Goal: Task Accomplishment & Management: Use online tool/utility

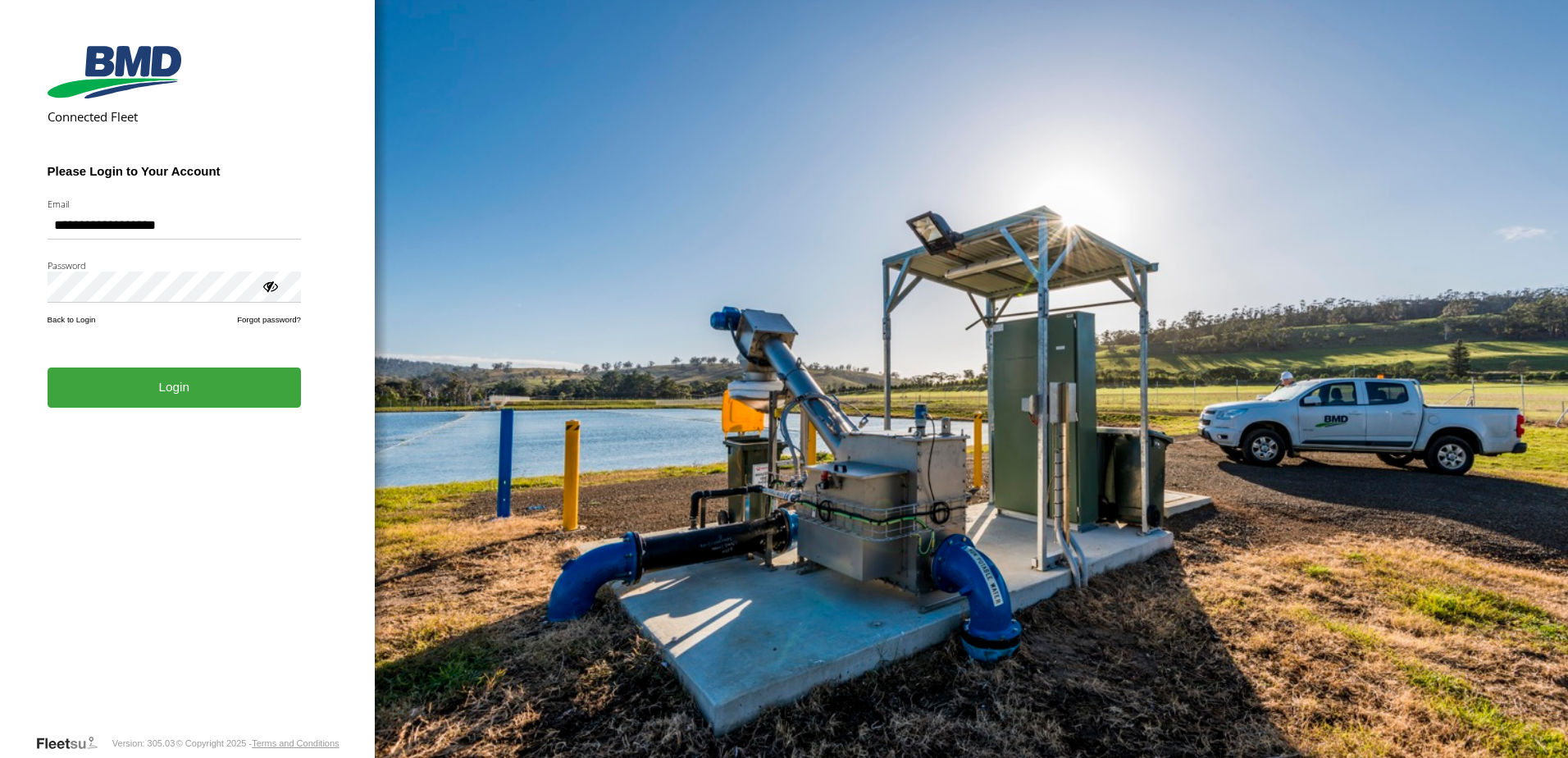
click at [150, 392] on button "Login" at bounding box center [174, 388] width 253 height 41
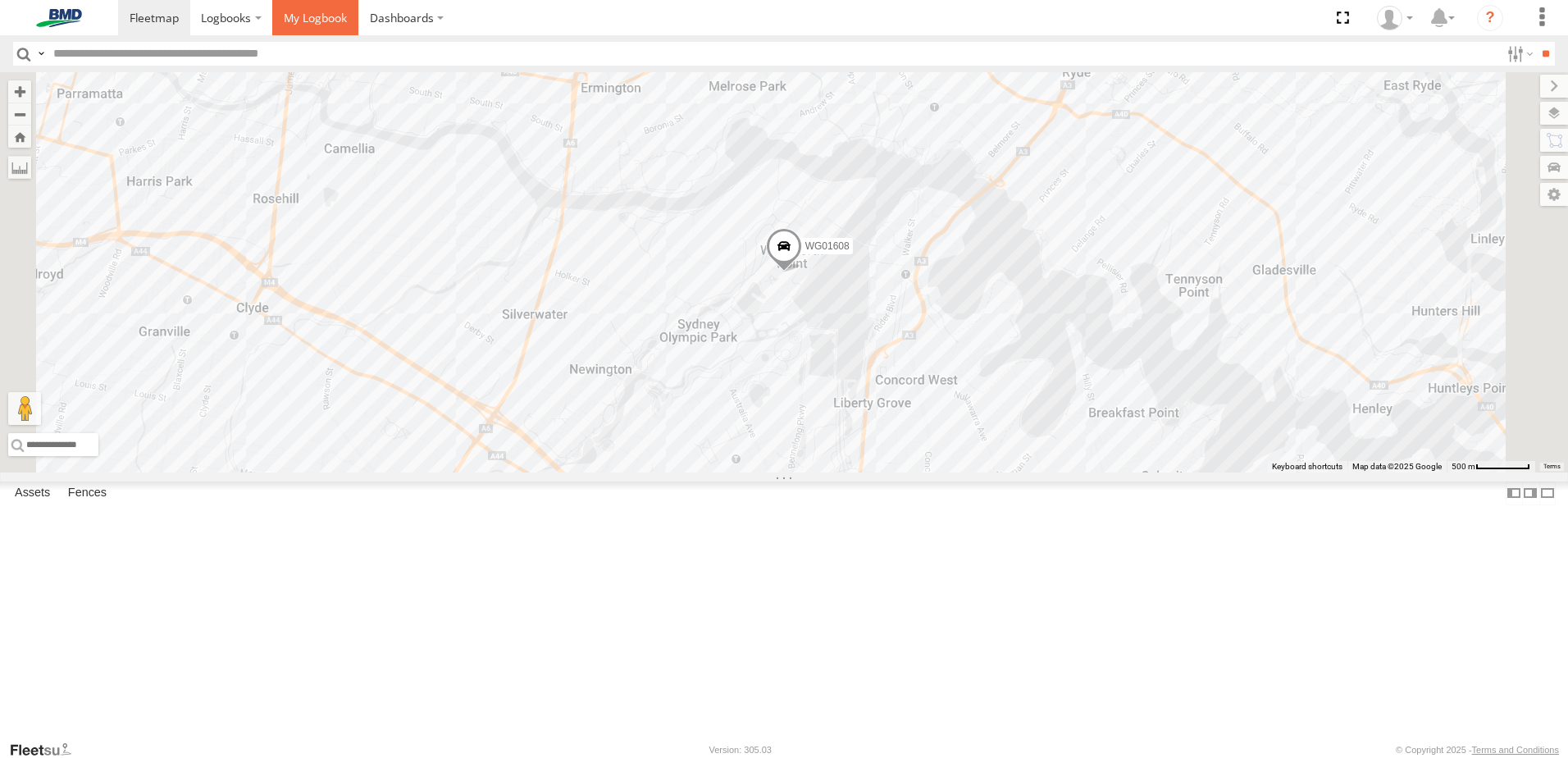
click at [315, 19] on span at bounding box center [315, 17] width 63 height 15
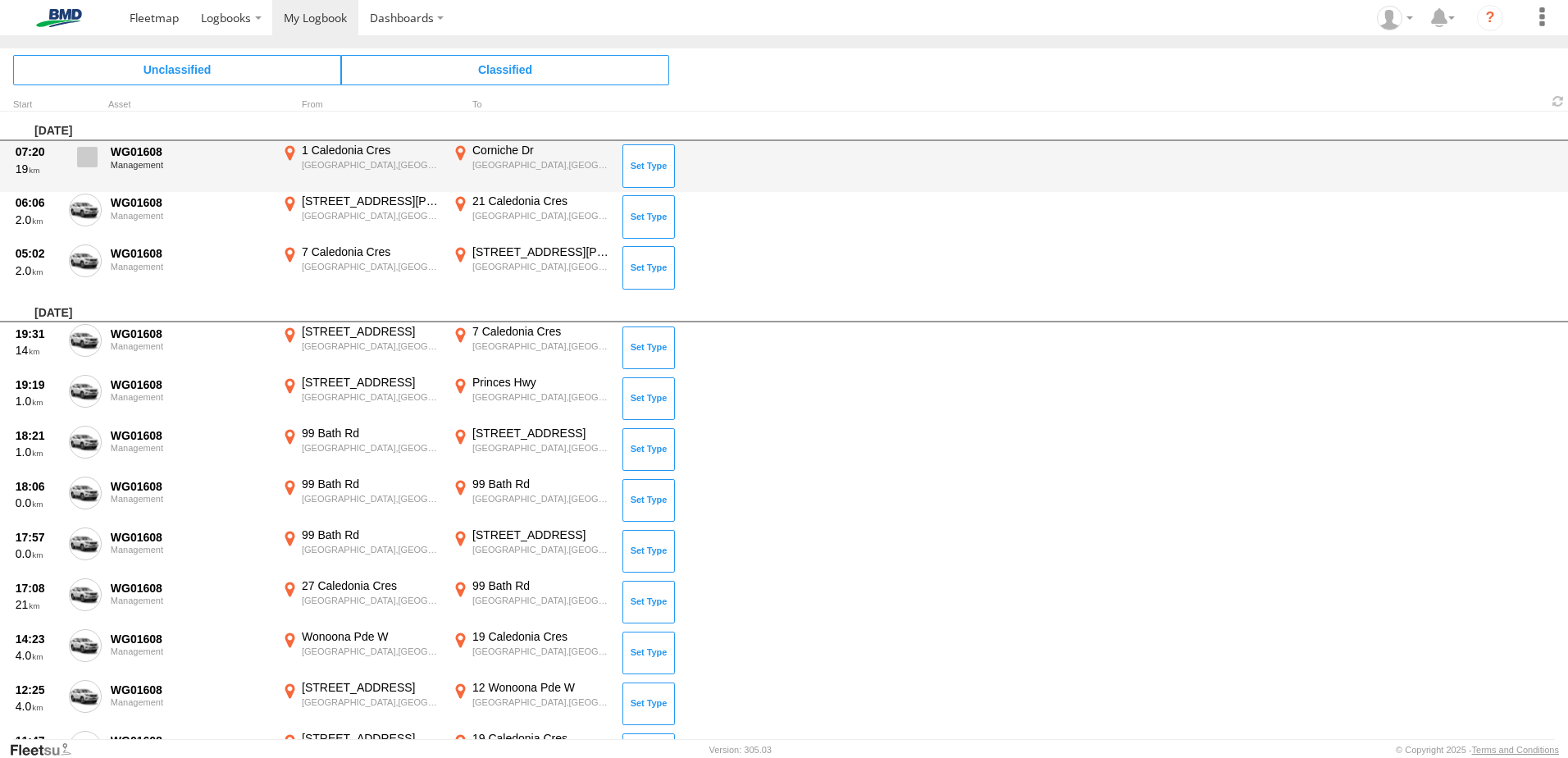
click at [92, 159] on span at bounding box center [87, 157] width 21 height 21
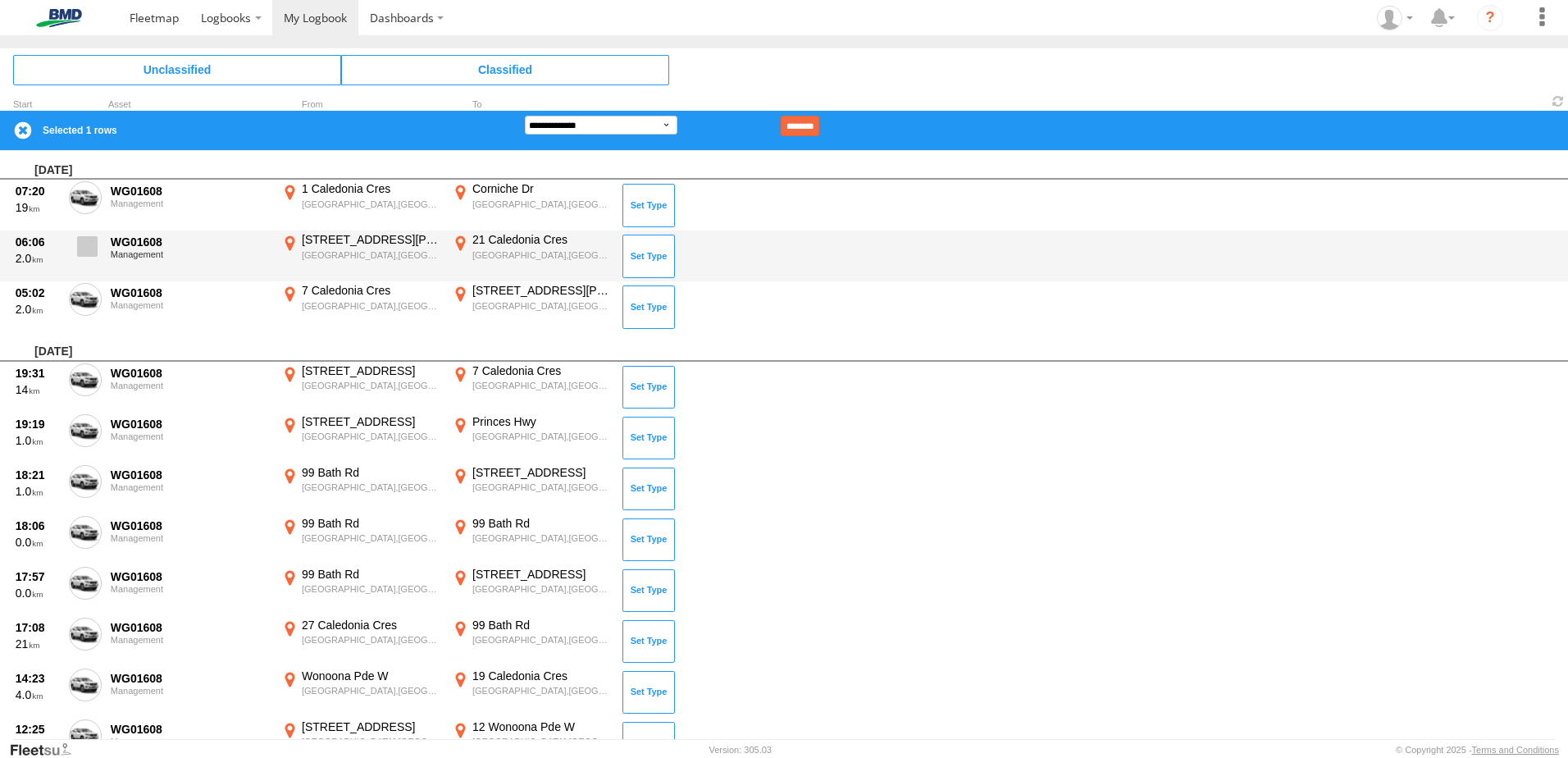
drag, startPoint x: 87, startPoint y: 242, endPoint x: 87, endPoint y: 259, distance: 17.0
click at [87, 243] on span at bounding box center [87, 246] width 21 height 21
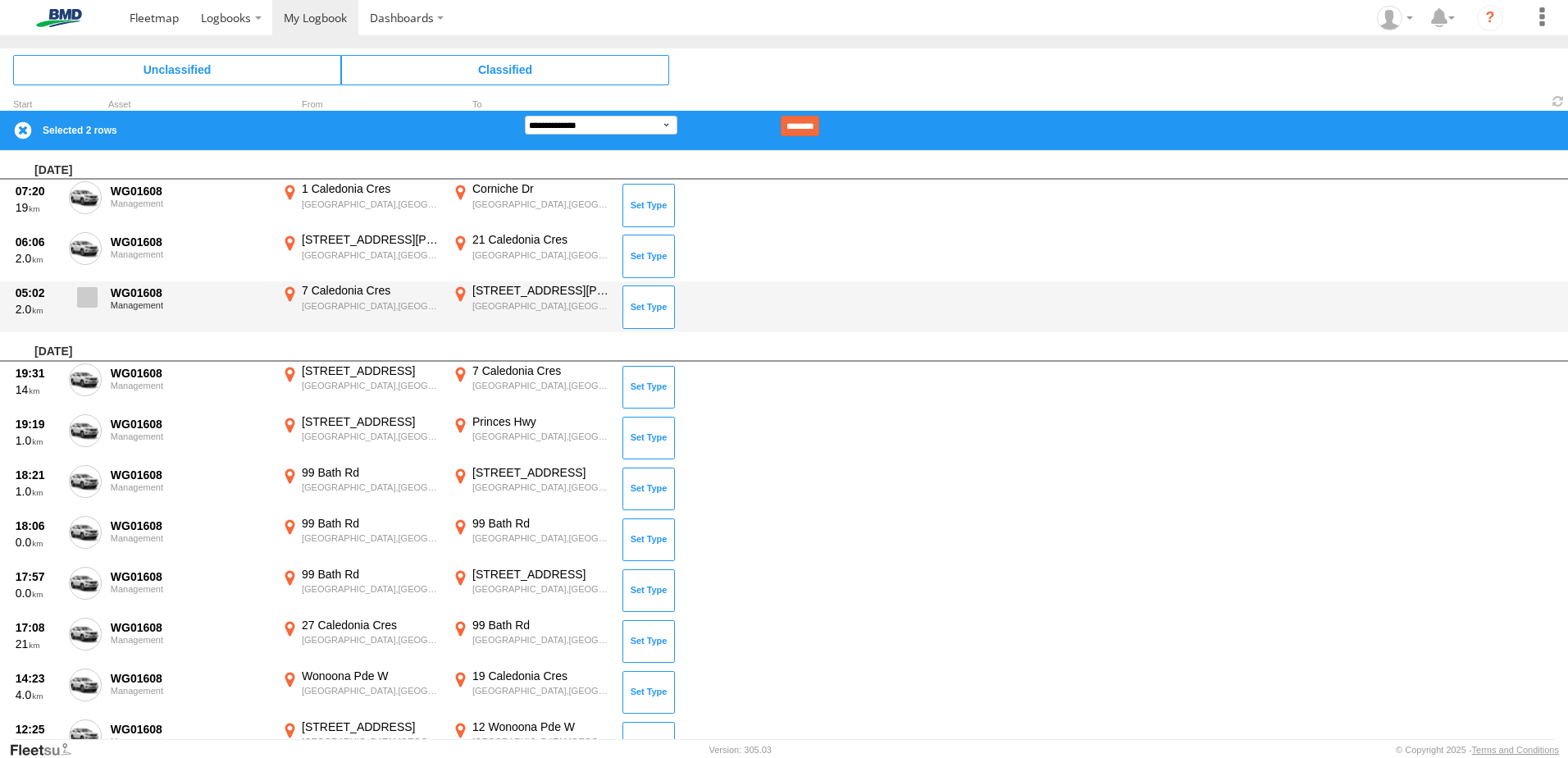
click at [87, 297] on span at bounding box center [87, 297] width 21 height 21
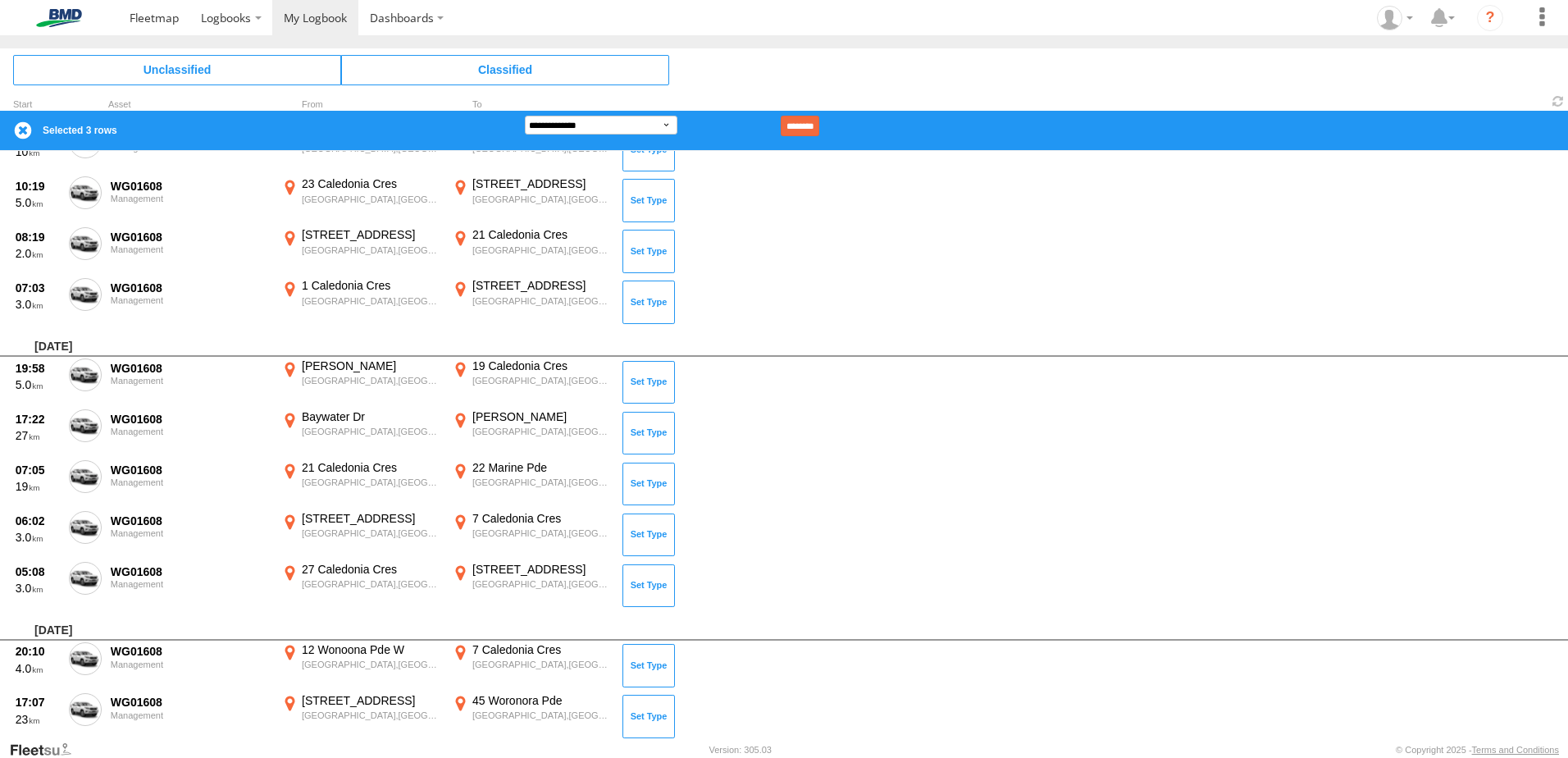
scroll to position [984, 0]
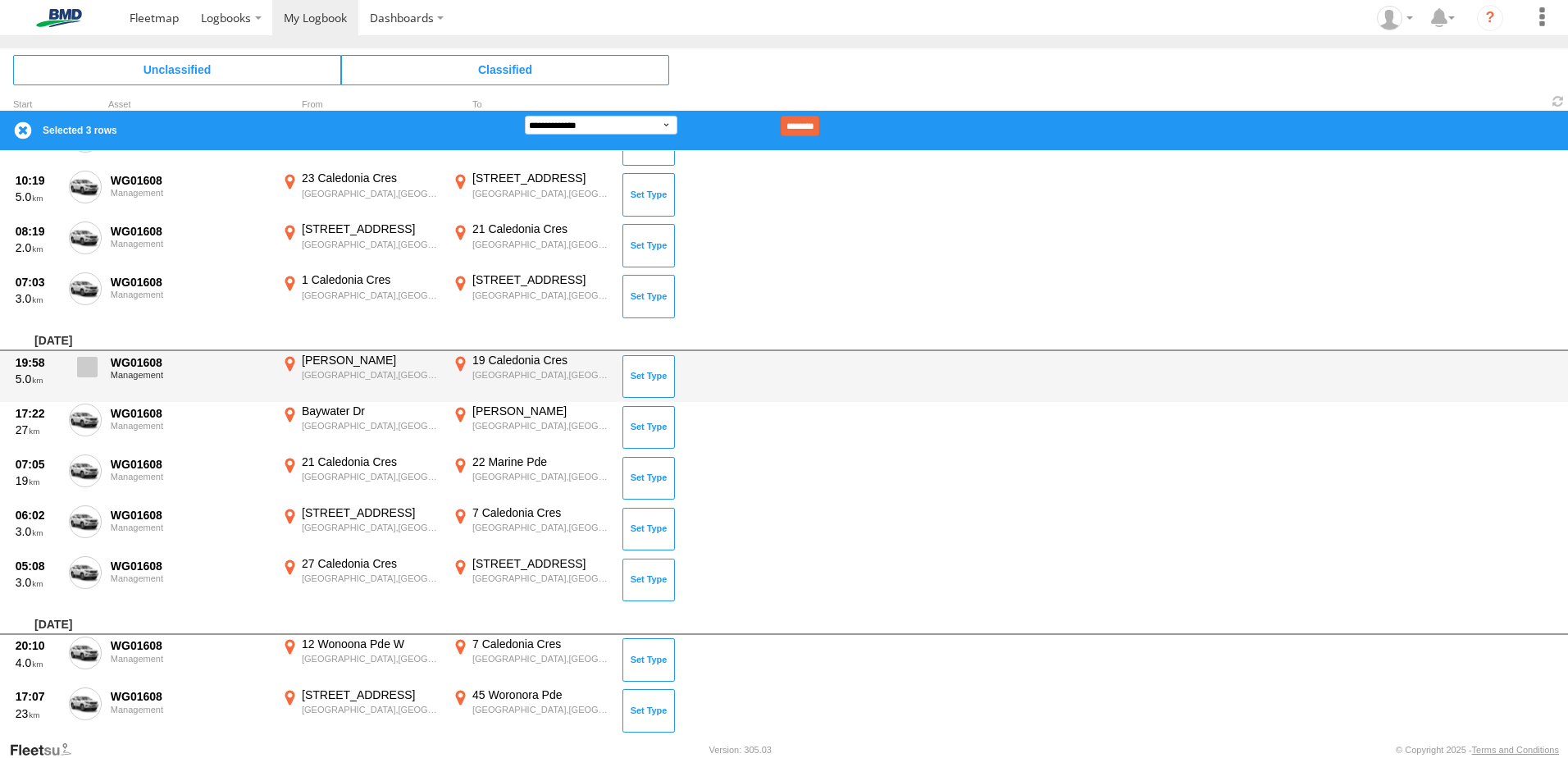
click at [87, 370] on span at bounding box center [87, 367] width 21 height 21
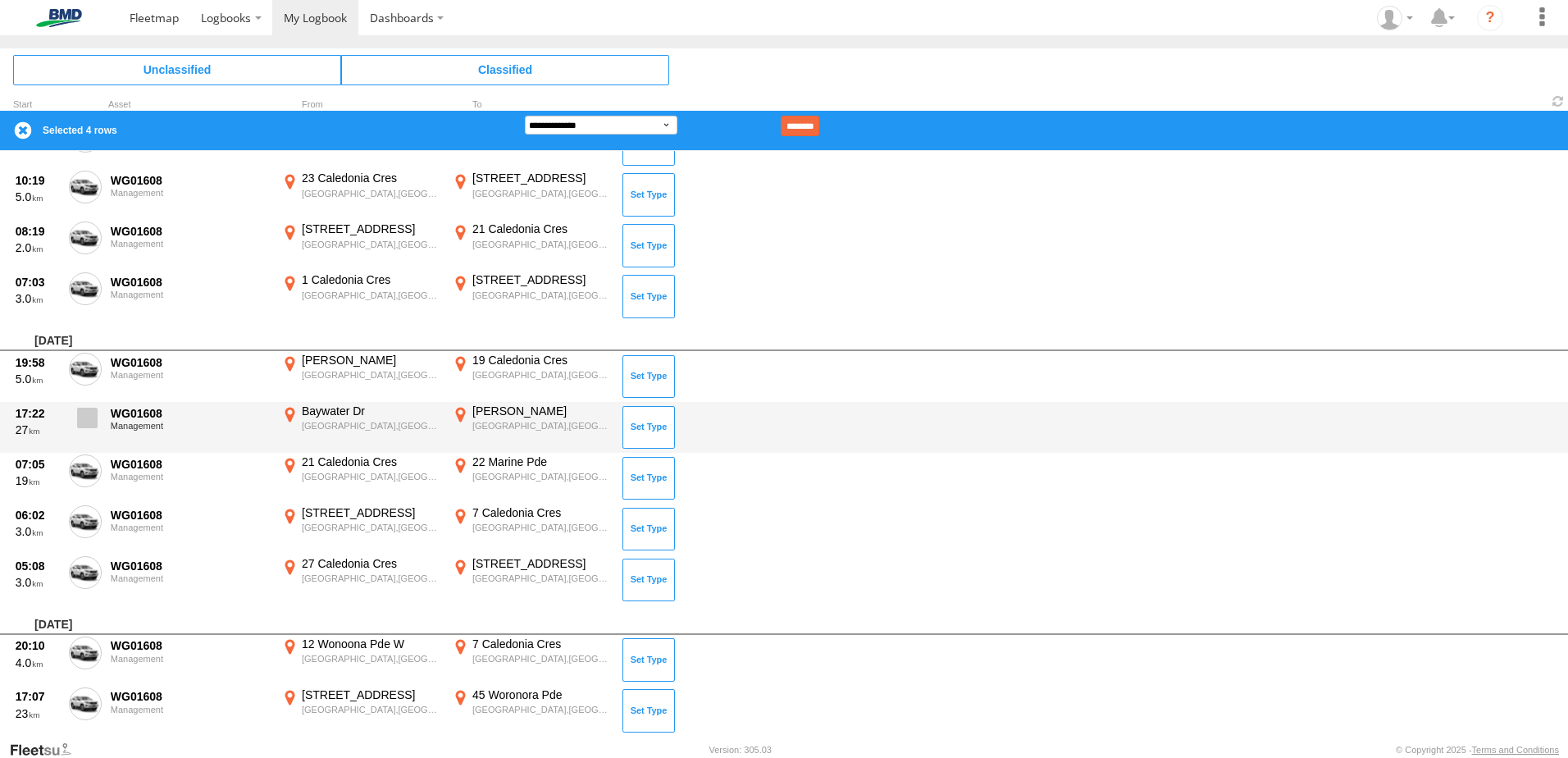
click at [83, 416] on span at bounding box center [87, 417] width 21 height 21
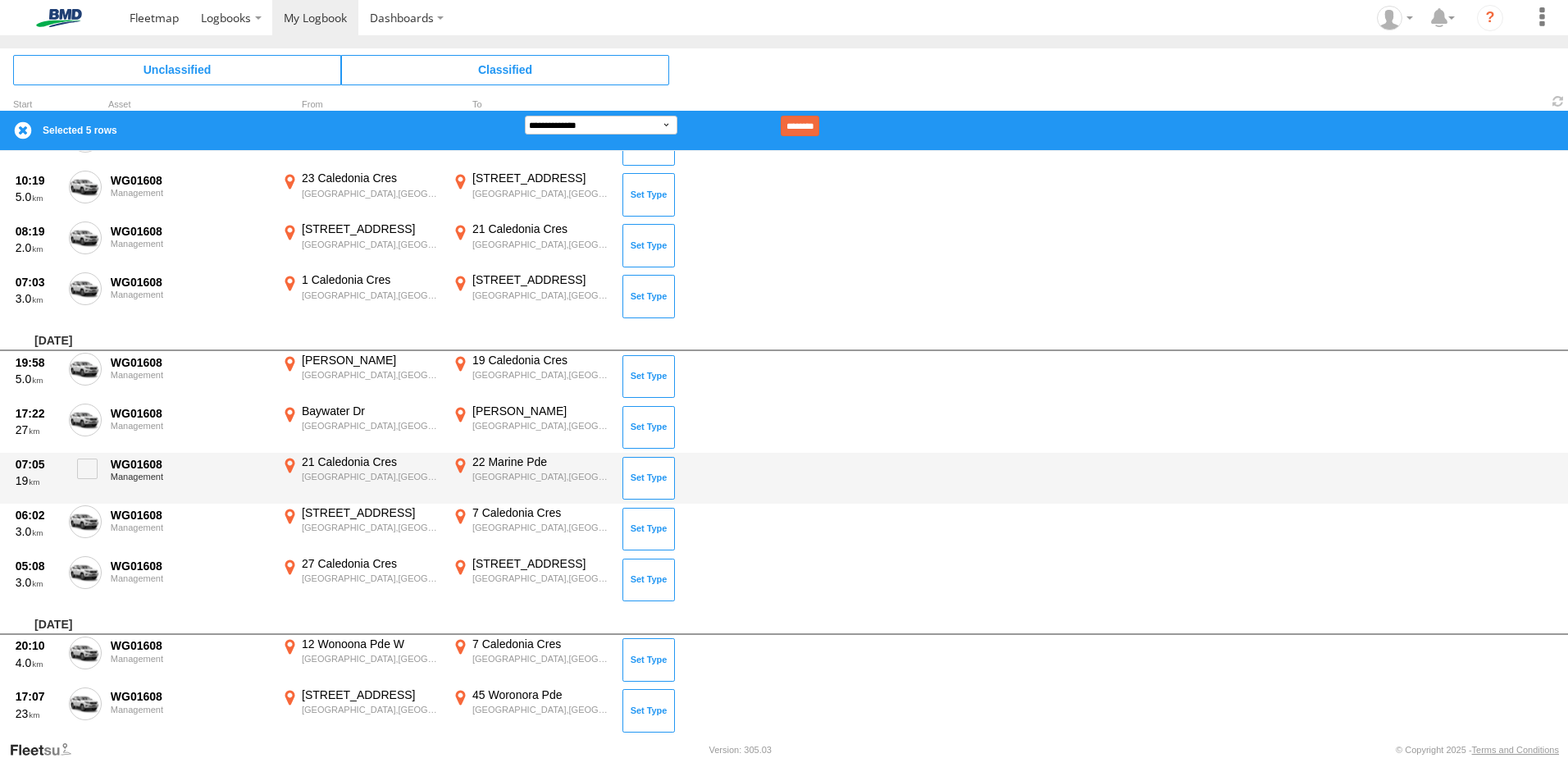
drag, startPoint x: 89, startPoint y: 470, endPoint x: 82, endPoint y: 499, distance: 29.8
click at [88, 479] on span at bounding box center [87, 469] width 21 height 21
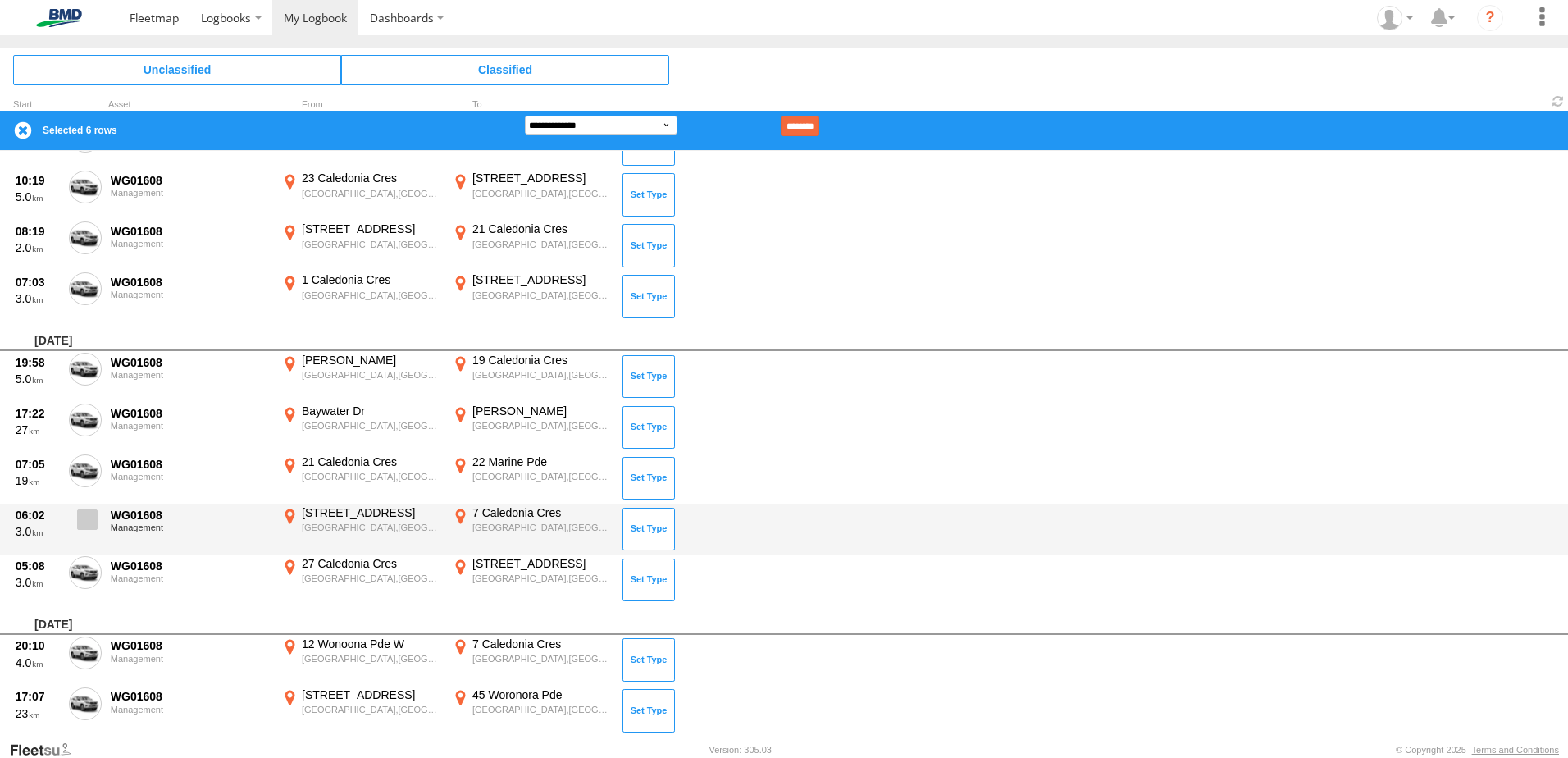
drag, startPoint x: 78, startPoint y: 519, endPoint x: 81, endPoint y: 529, distance: 10.4
click at [80, 525] on span at bounding box center [87, 519] width 21 height 21
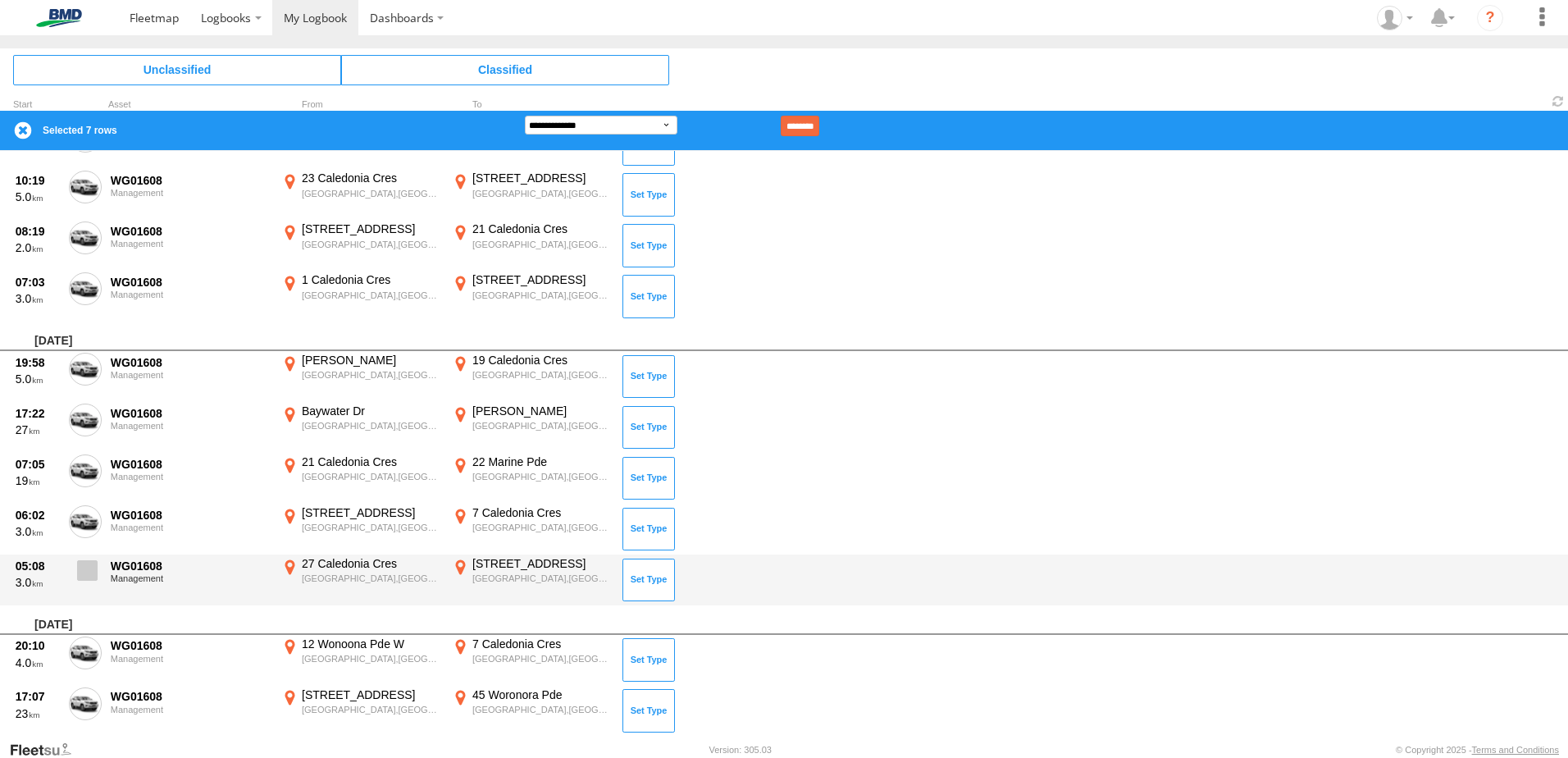
click at [80, 573] on span at bounding box center [87, 571] width 21 height 21
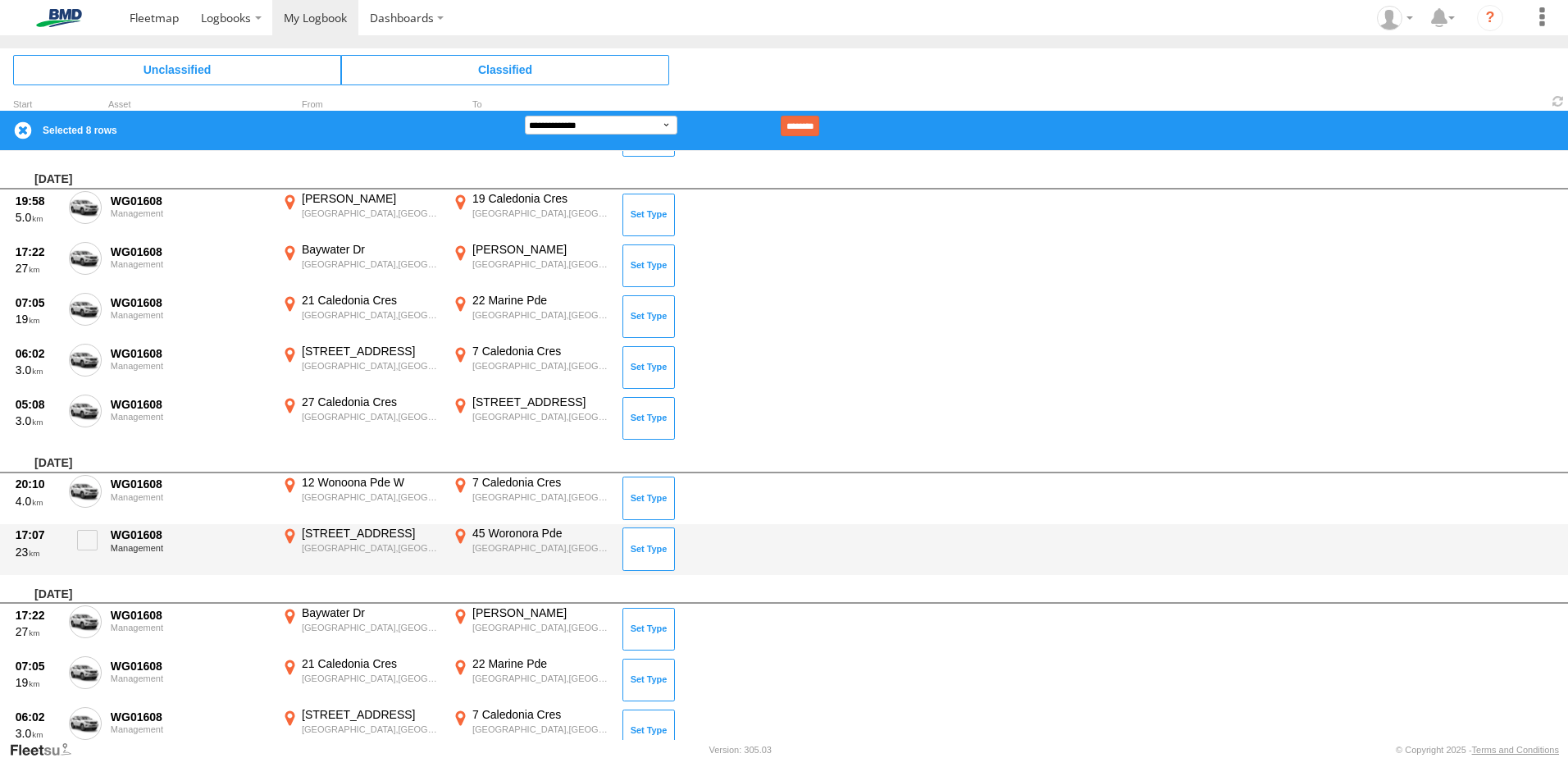
scroll to position [1148, 0]
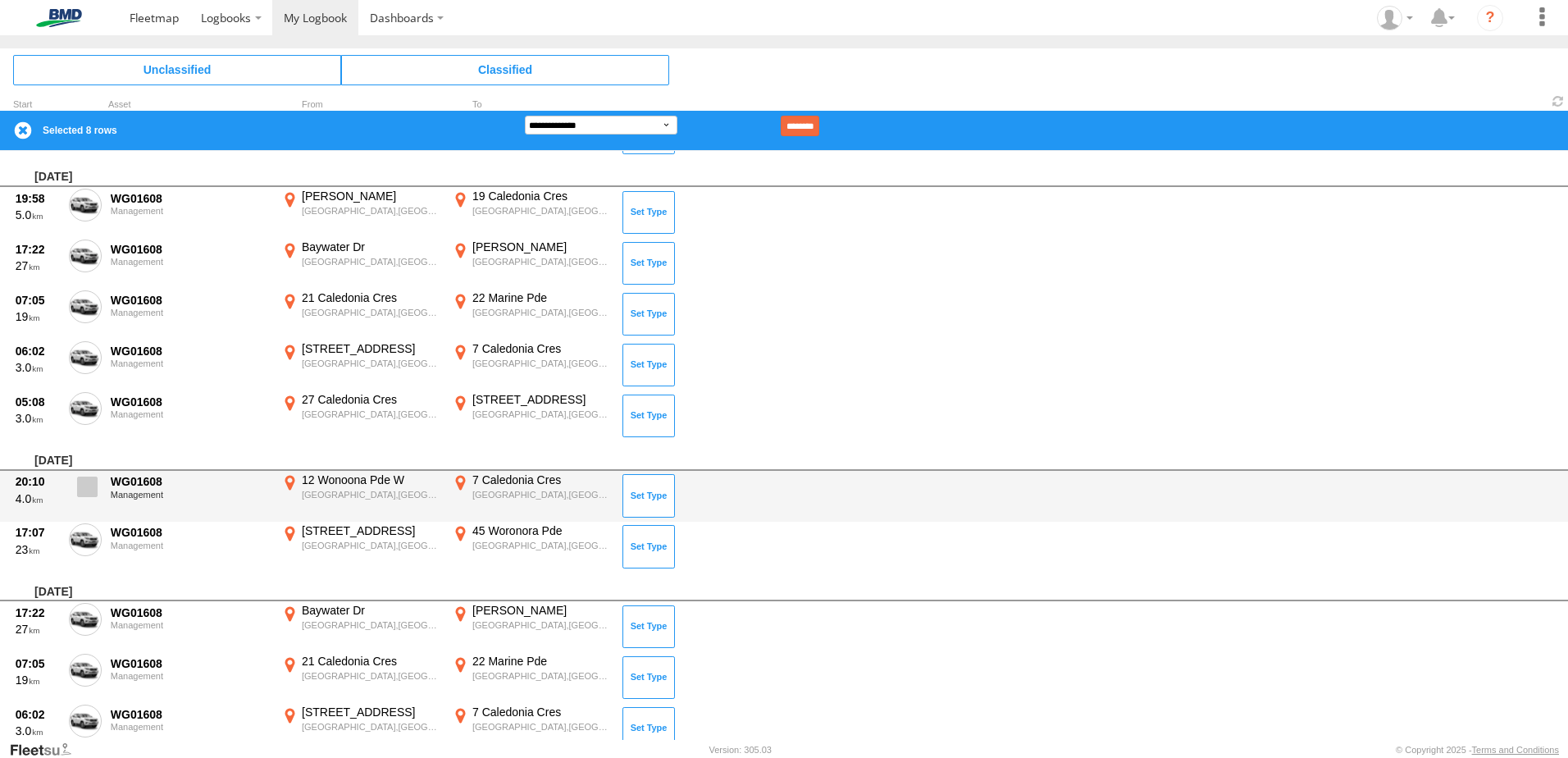
click at [95, 487] on span at bounding box center [87, 487] width 21 height 21
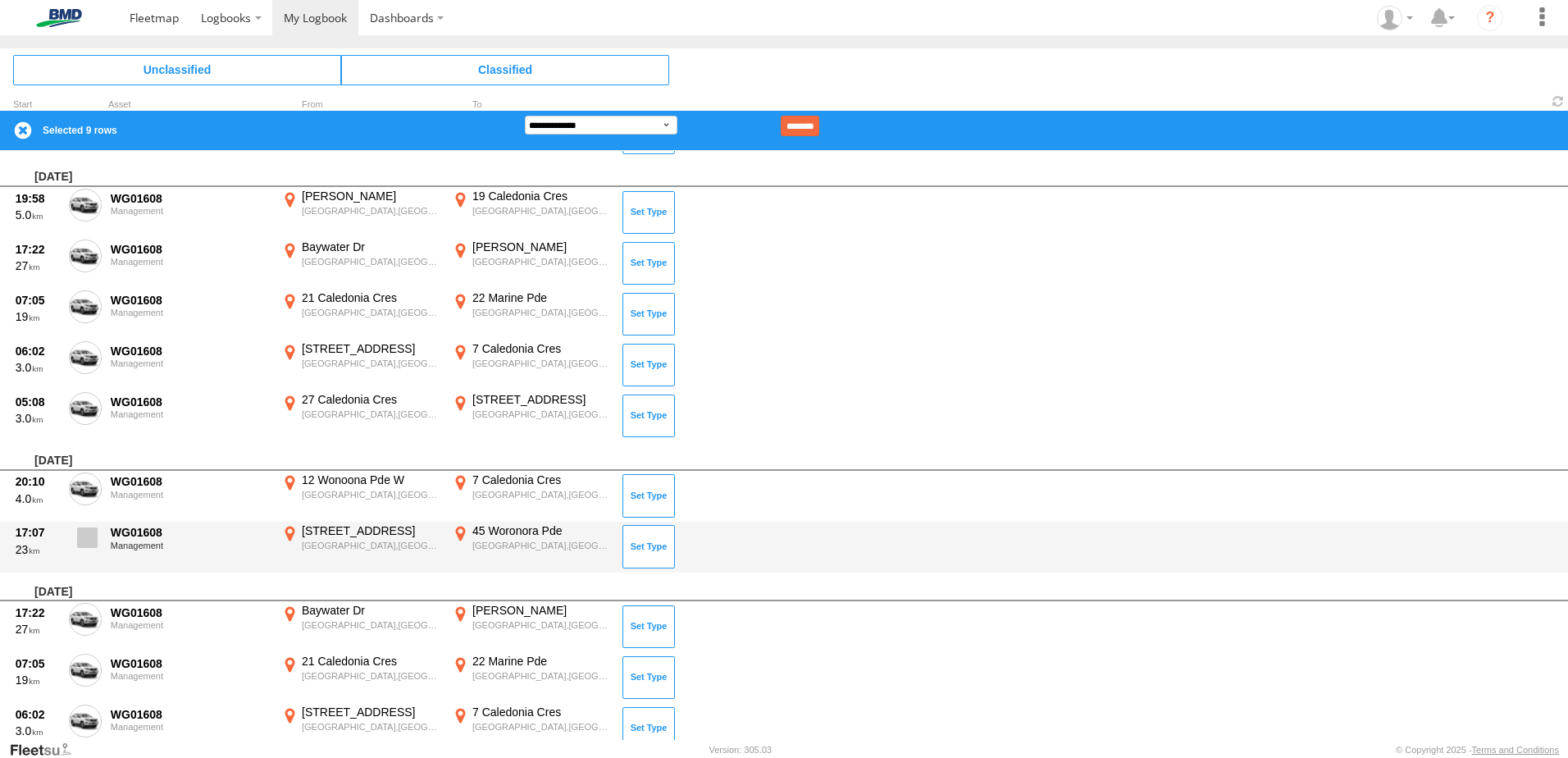
click at [77, 544] on label at bounding box center [85, 543] width 32 height 38
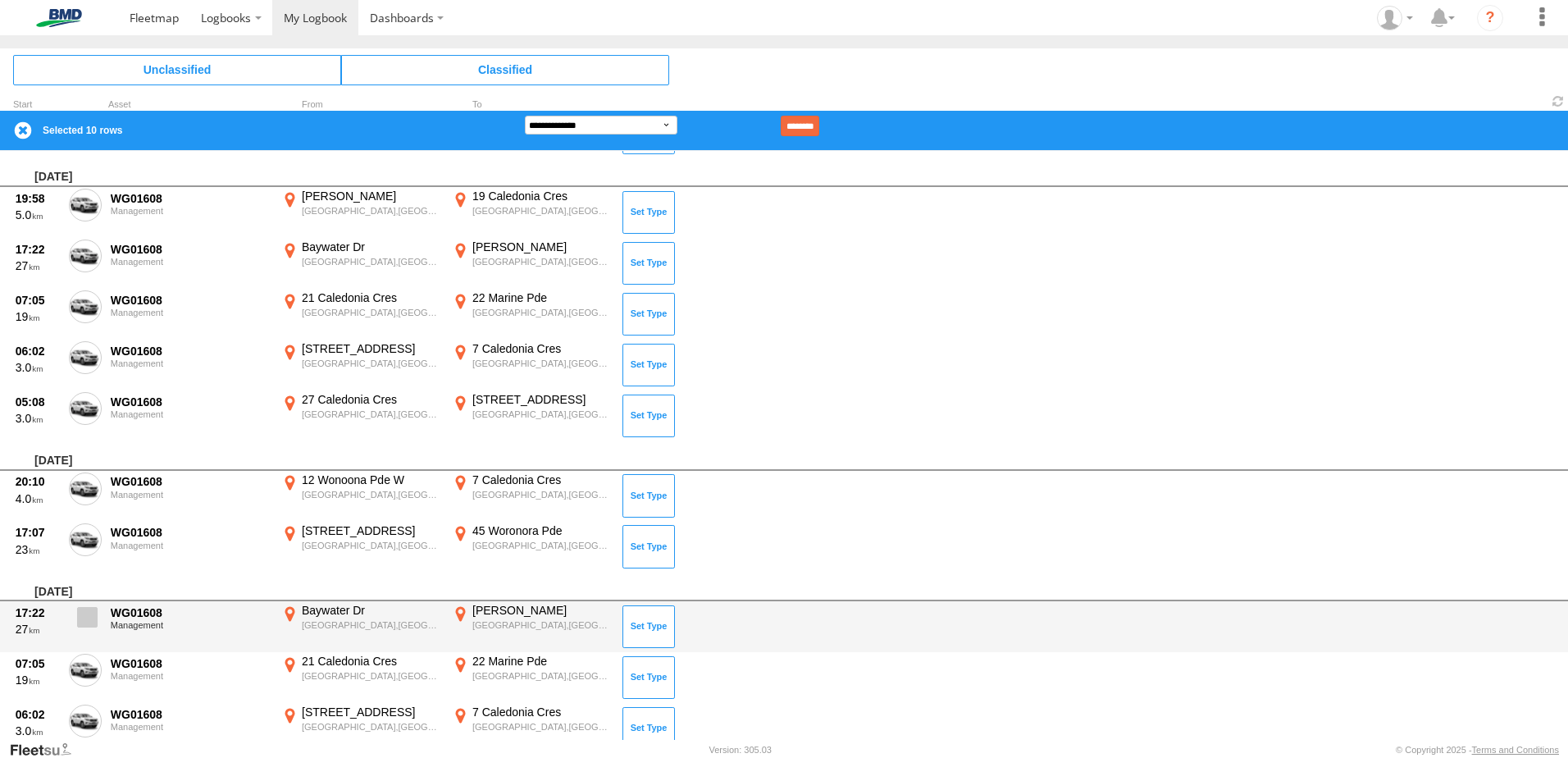
click at [81, 616] on span at bounding box center [87, 616] width 21 height 21
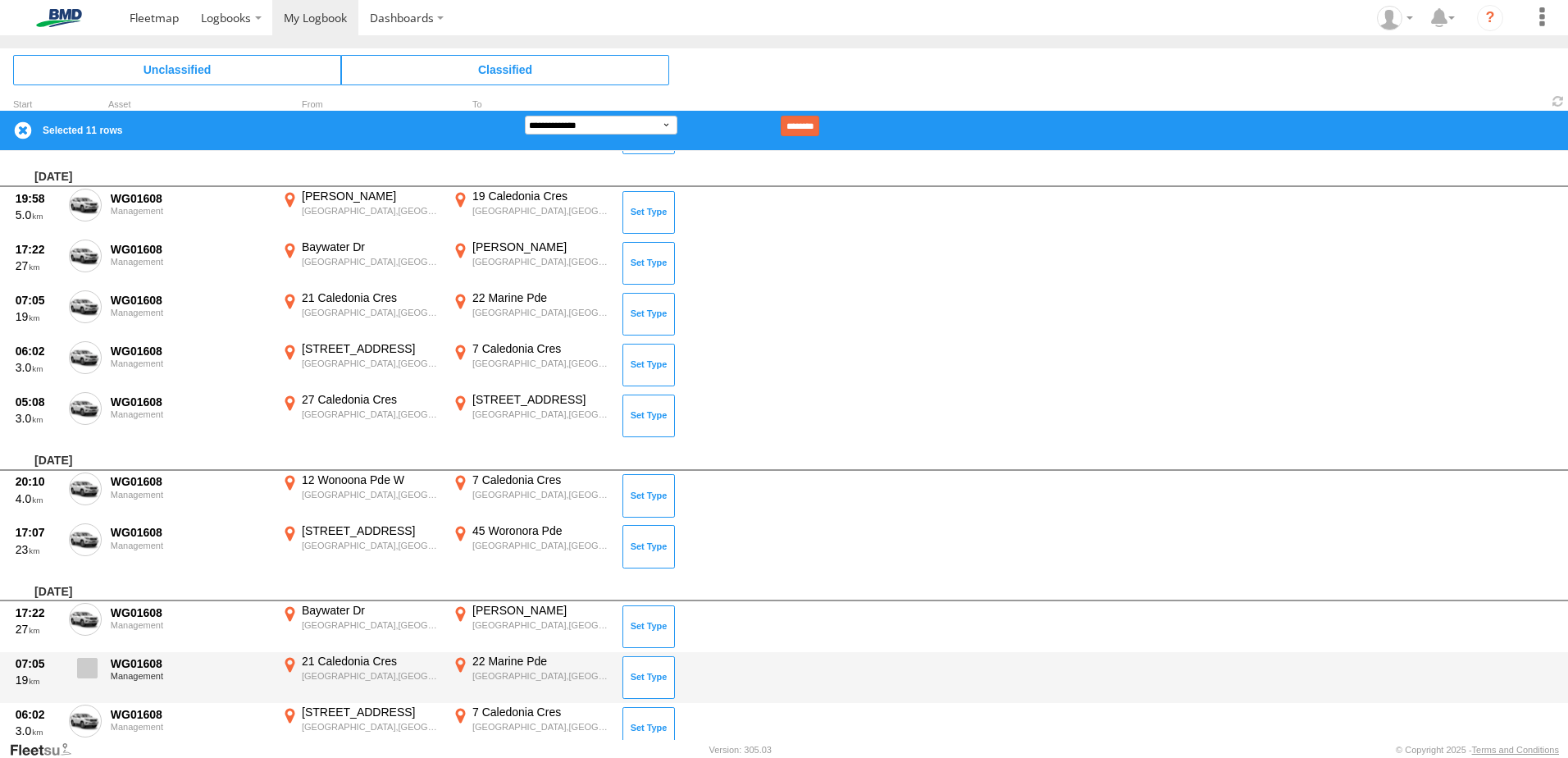
click at [79, 674] on span at bounding box center [87, 668] width 21 height 21
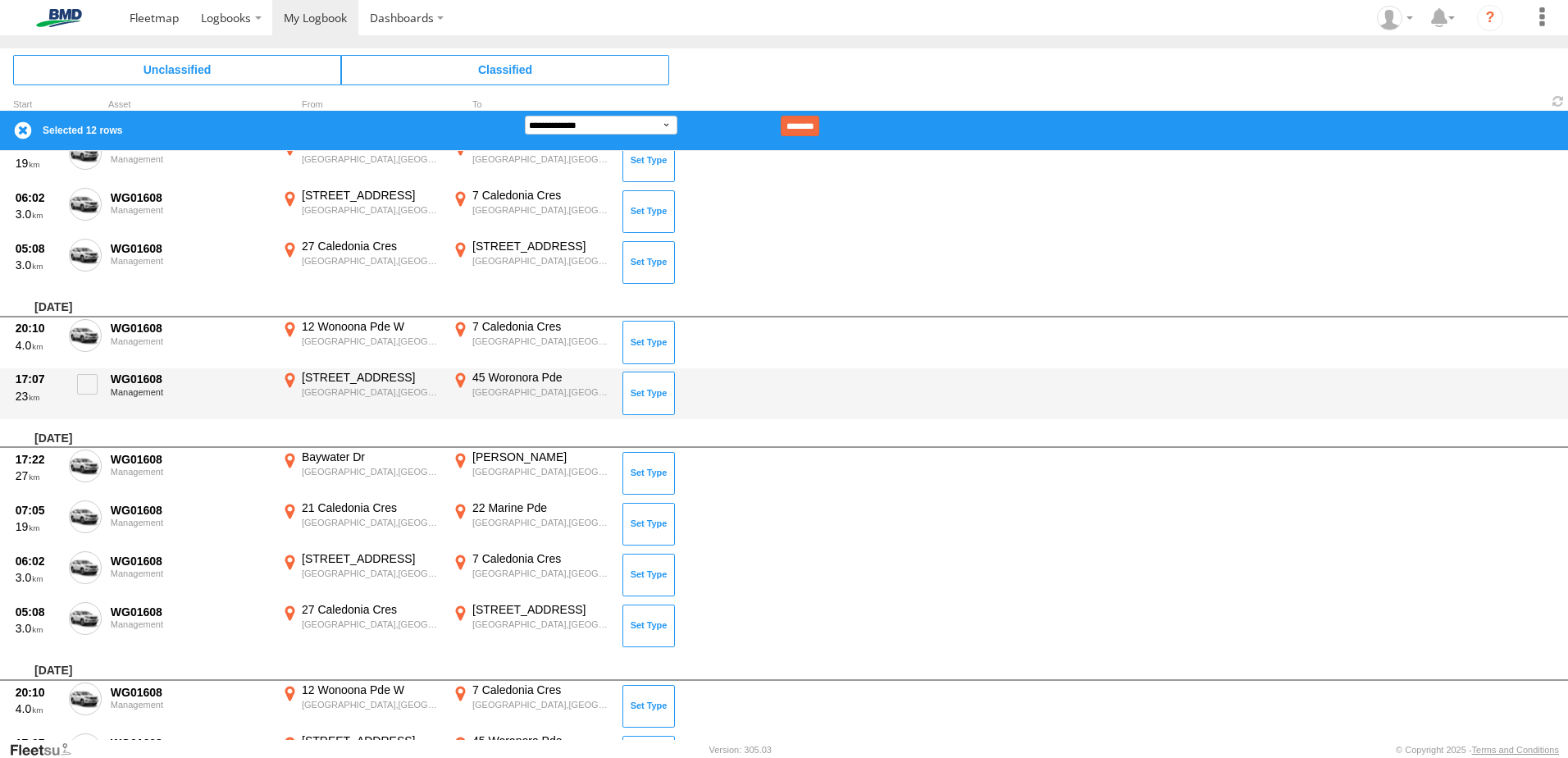
scroll to position [1440, 0]
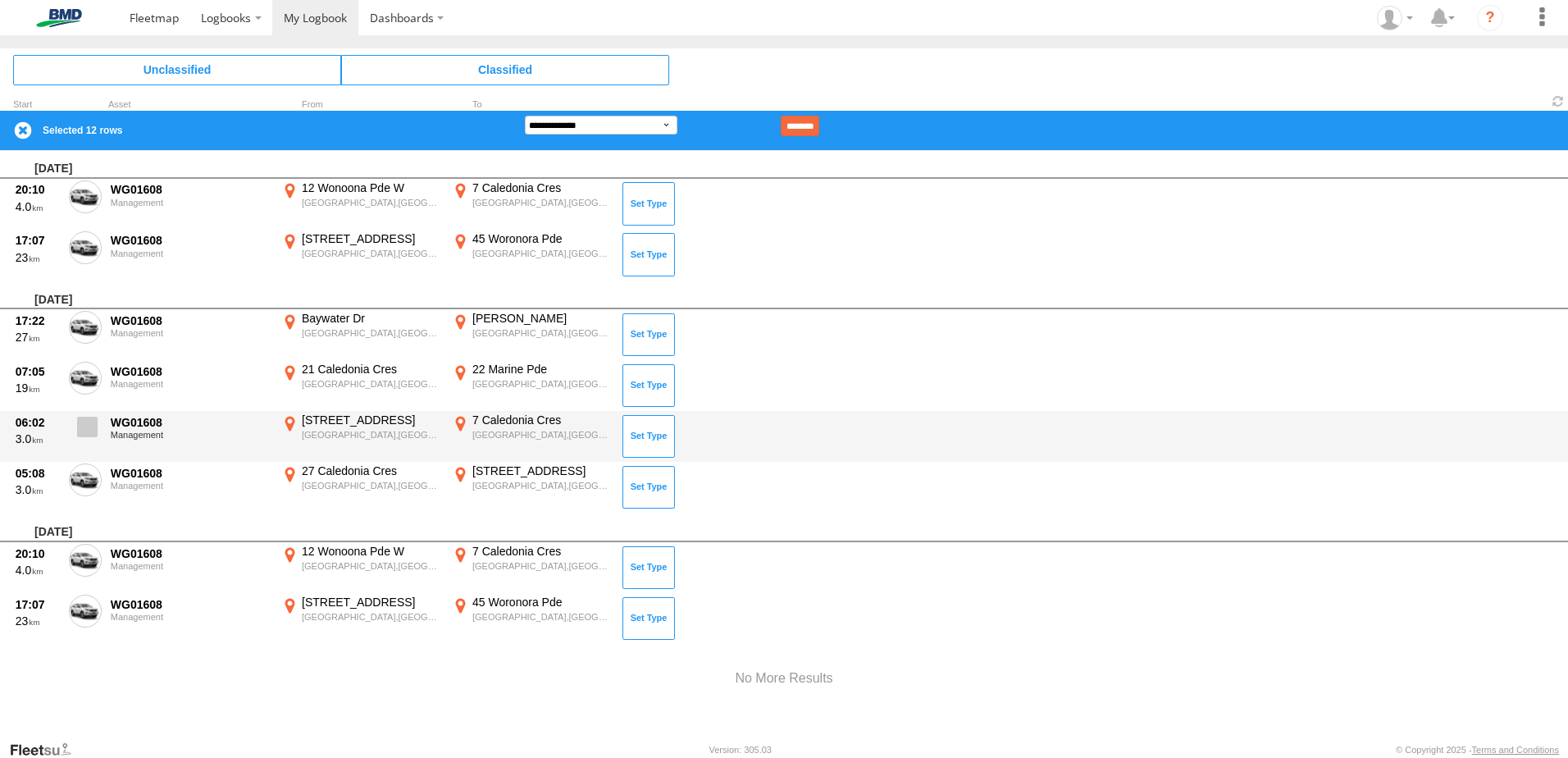
click at [81, 434] on span at bounding box center [87, 426] width 21 height 21
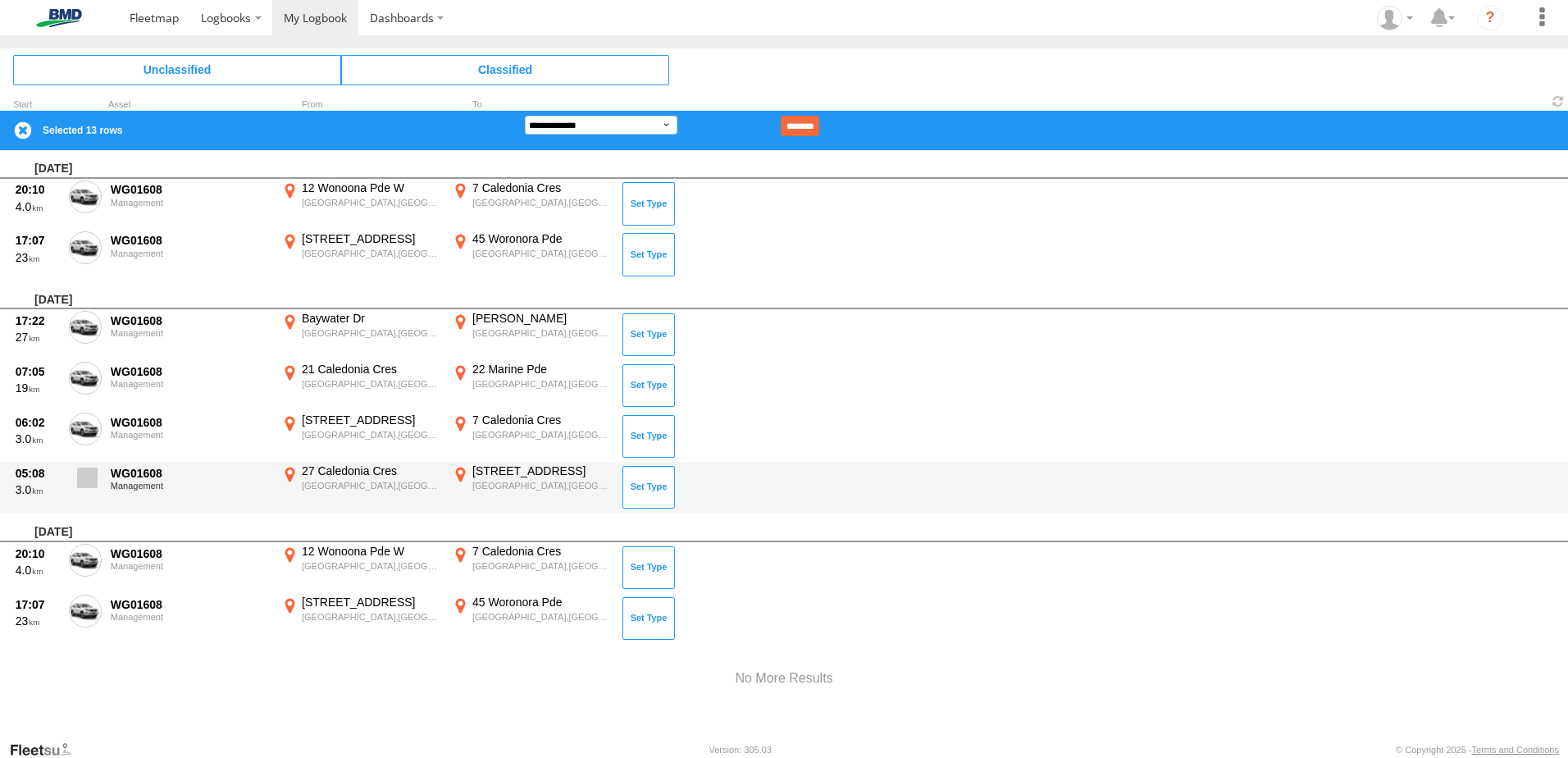
click at [81, 481] on span at bounding box center [87, 478] width 21 height 21
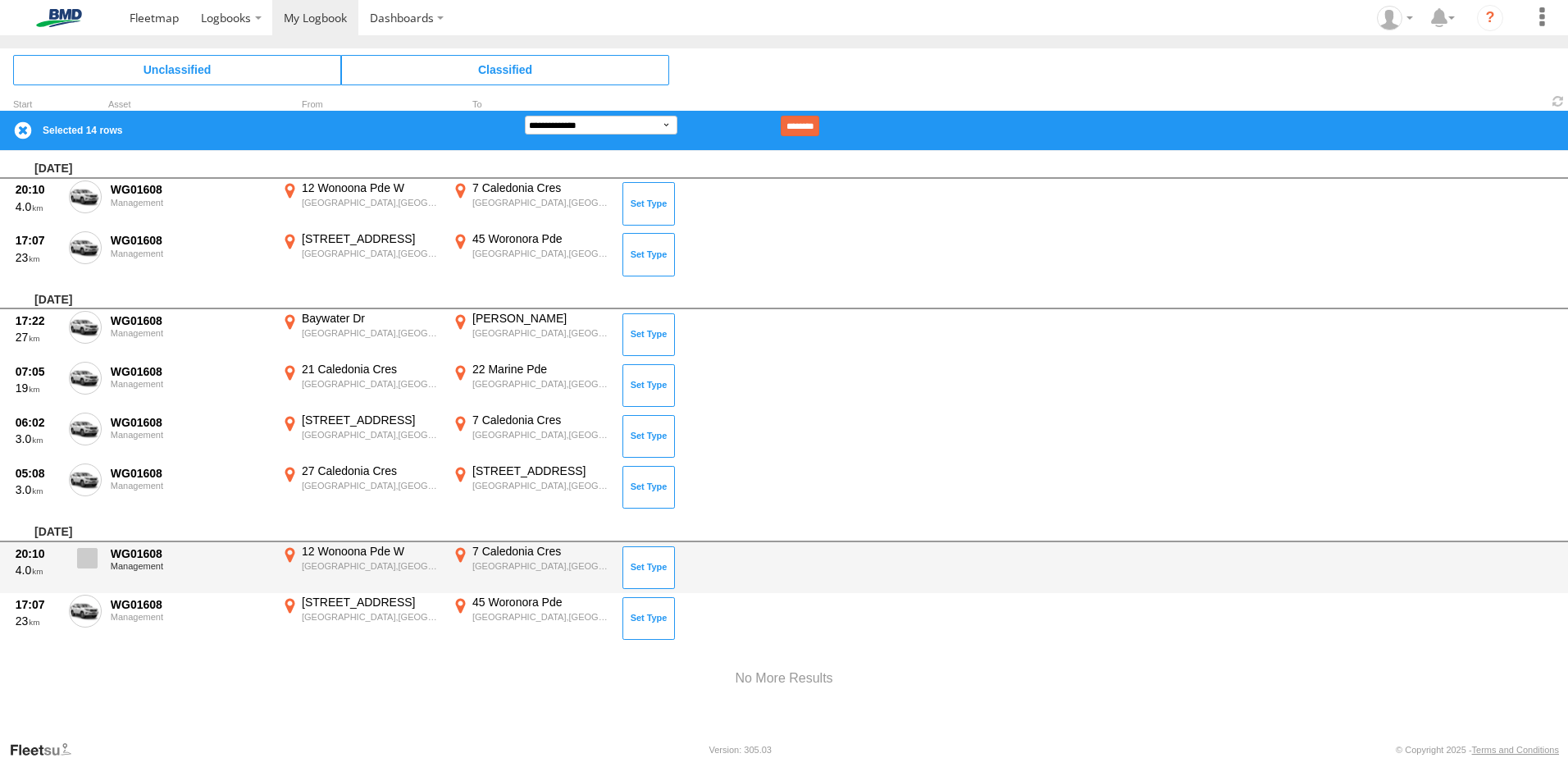
click at [82, 557] on span at bounding box center [87, 558] width 21 height 21
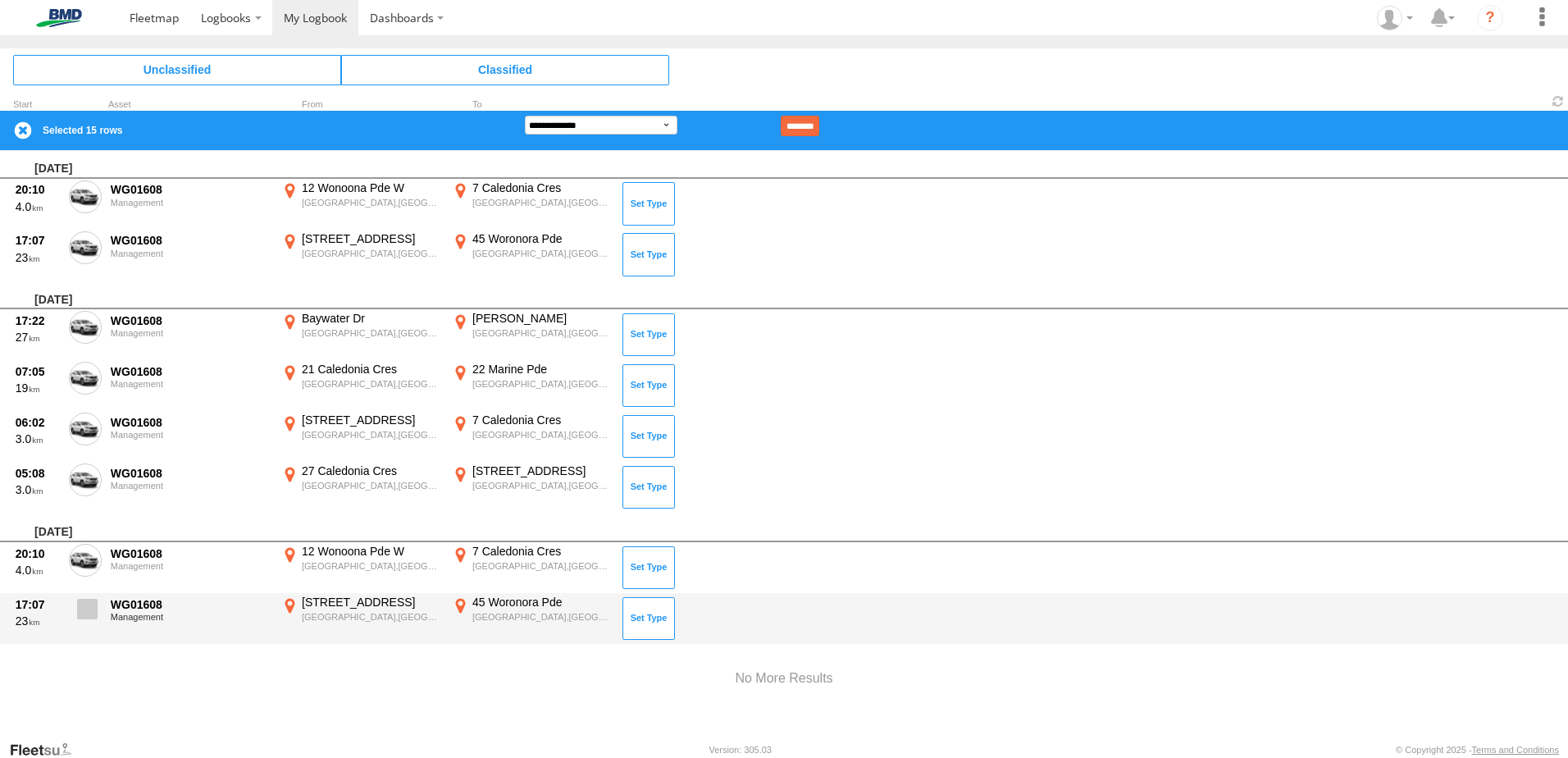
click at [83, 611] on span at bounding box center [87, 608] width 21 height 21
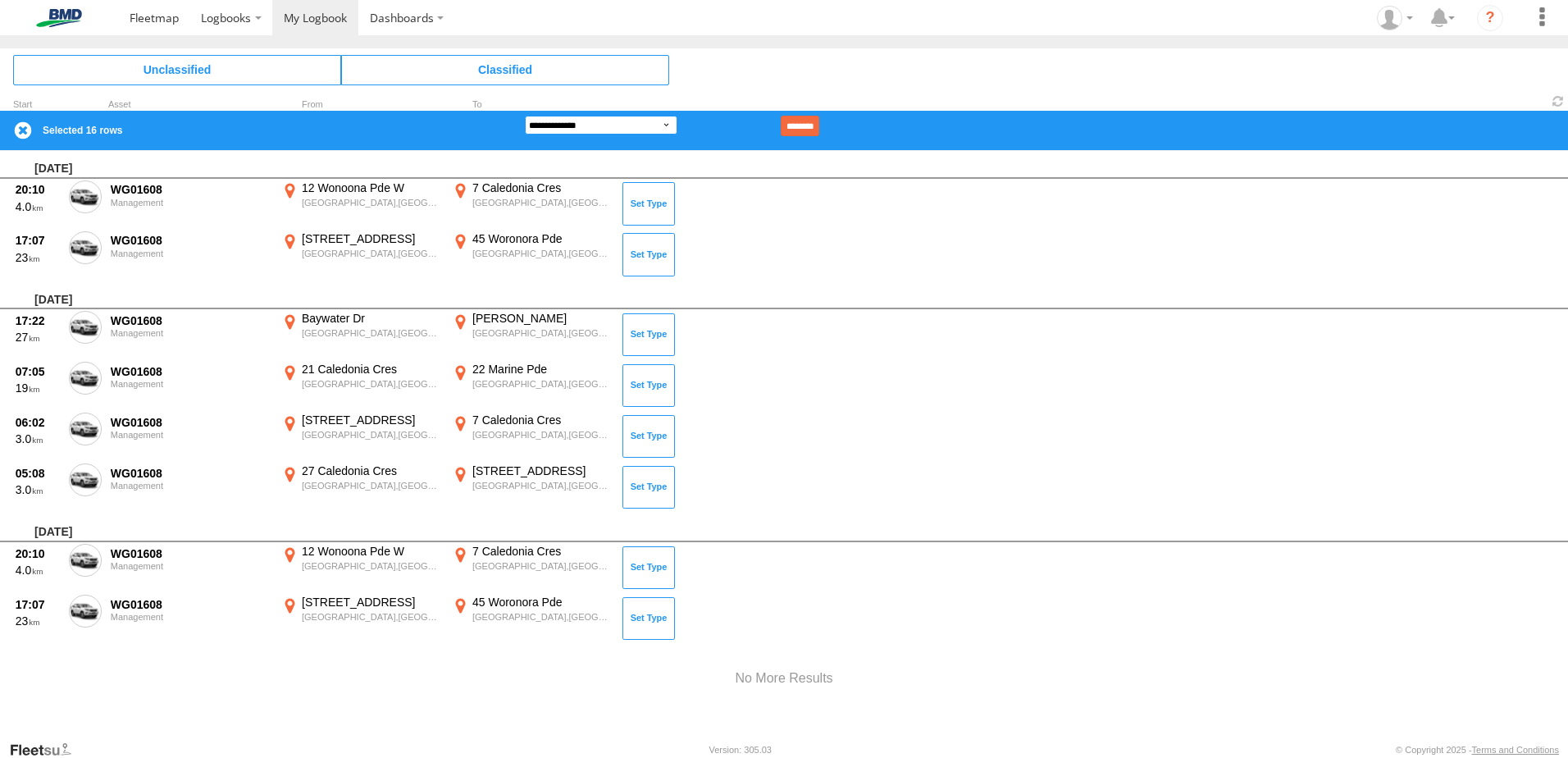
click at [661, 124] on select "**********" at bounding box center [600, 124] width 152 height 19
click at [524, 115] on select "**********" at bounding box center [600, 124] width 152 height 19
click at [819, 127] on input "********" at bounding box center [799, 125] width 39 height 21
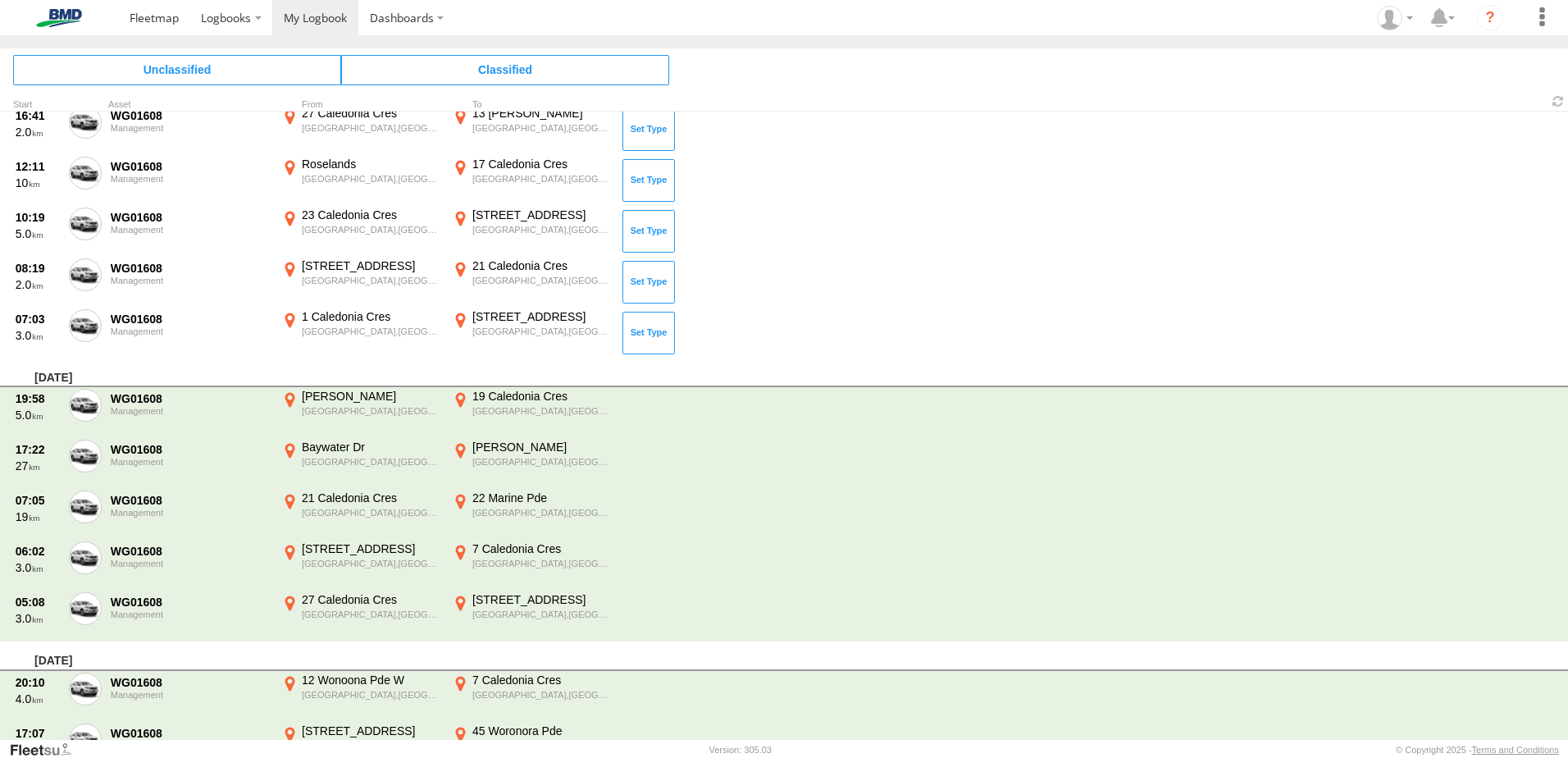
scroll to position [580, 0]
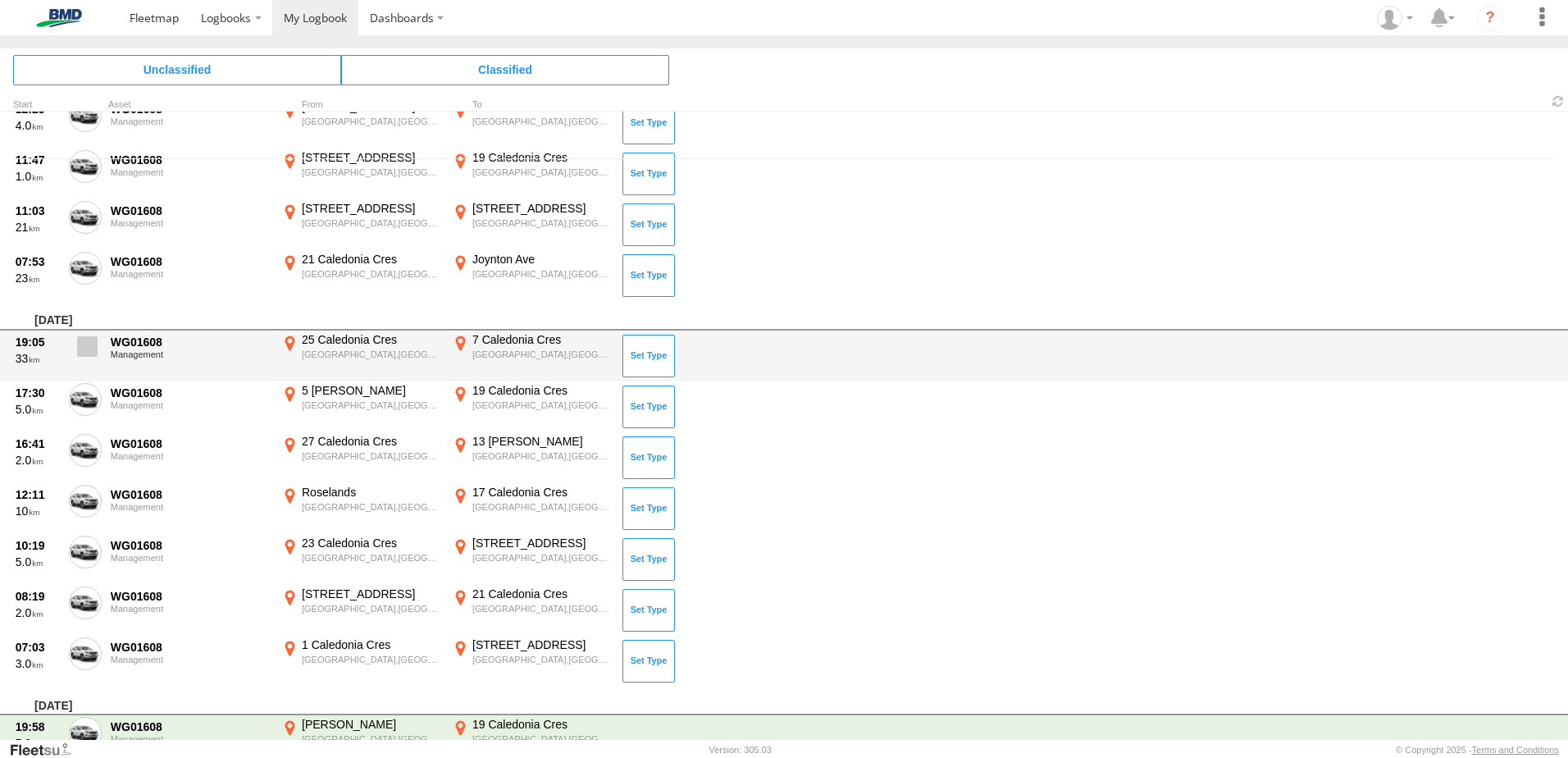
click at [81, 344] on span at bounding box center [87, 346] width 21 height 21
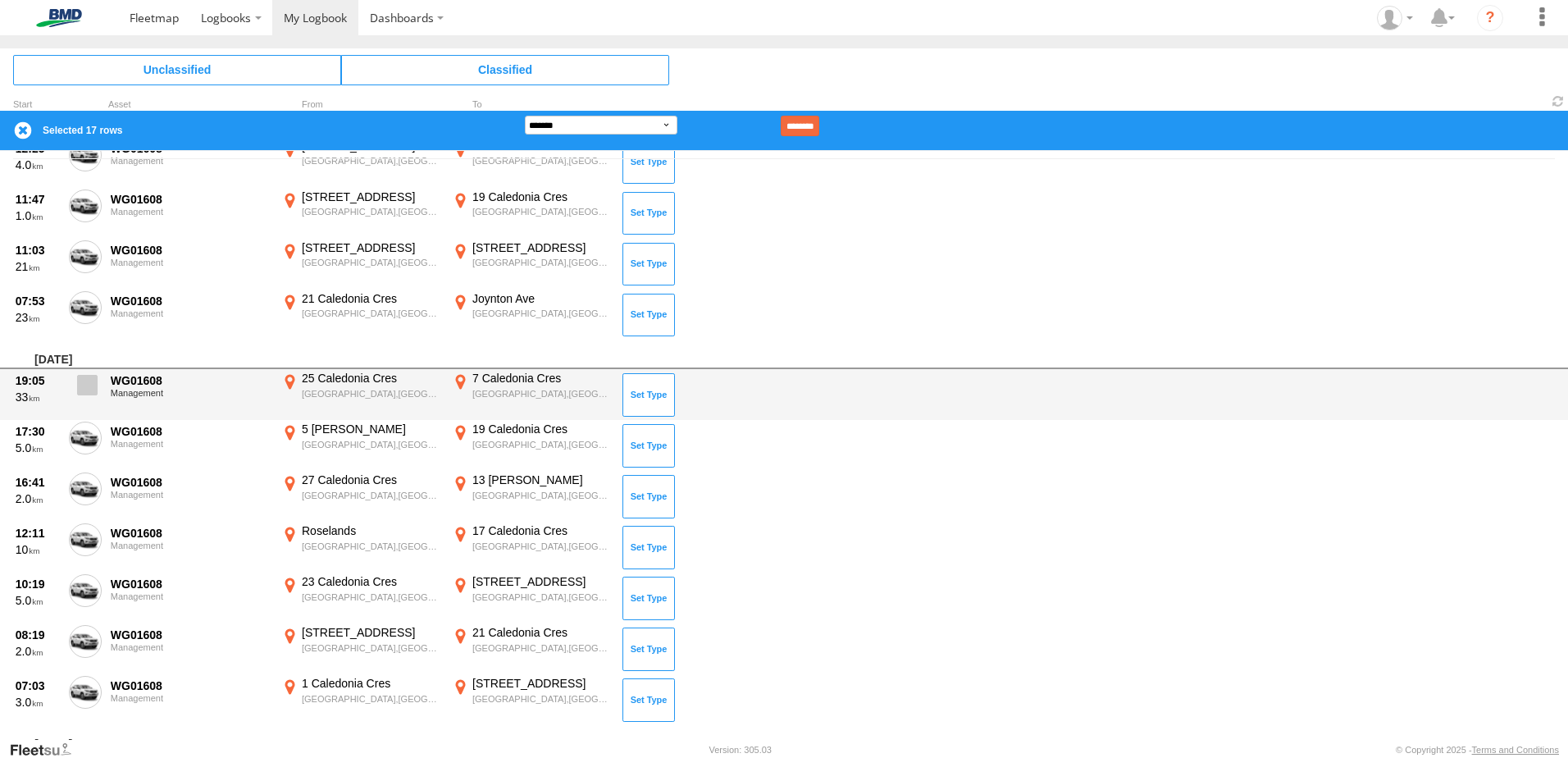
click at [95, 398] on label at bounding box center [85, 389] width 32 height 38
click at [86, 401] on label at bounding box center [85, 389] width 32 height 38
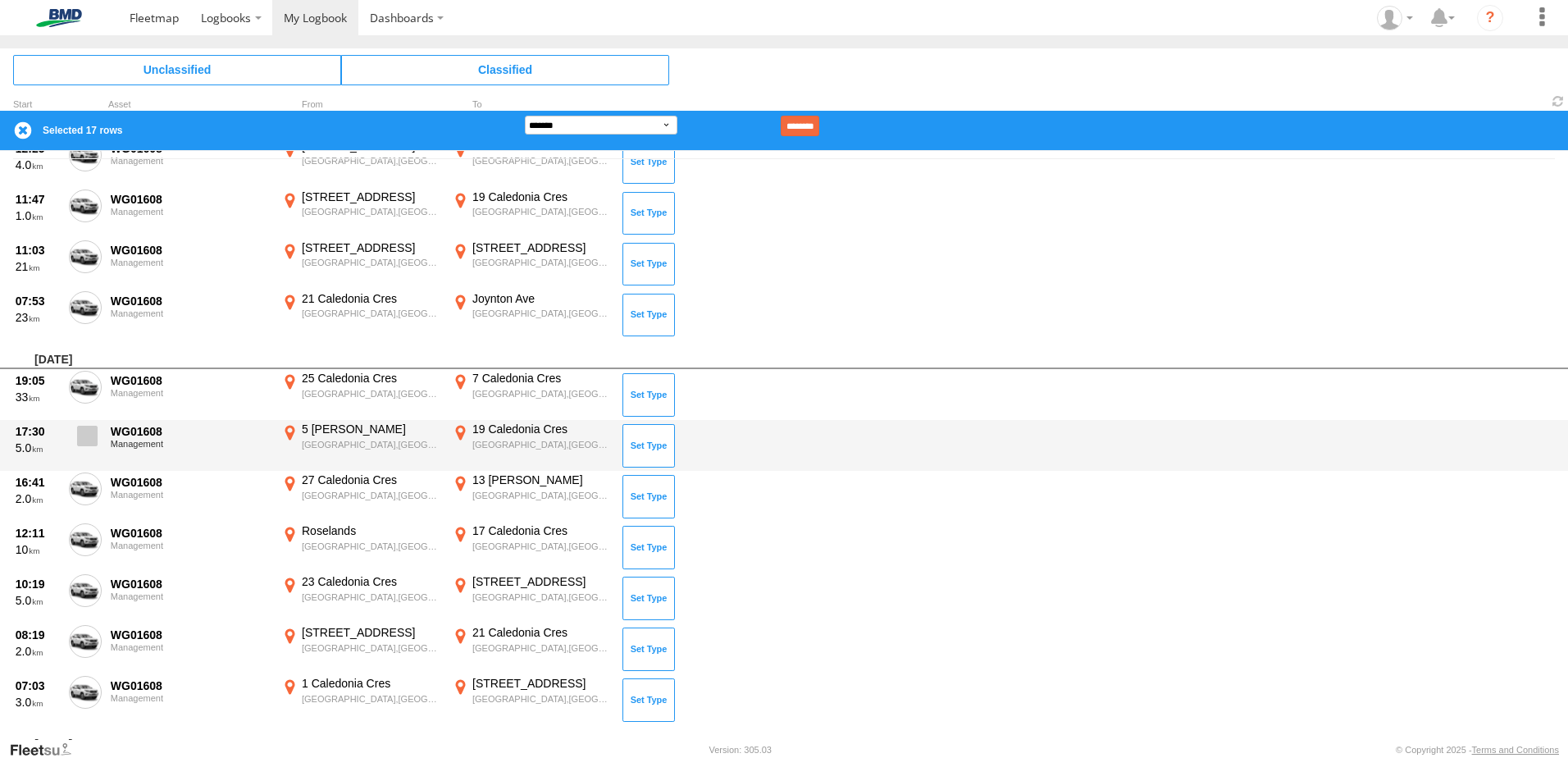
click at [87, 434] on span at bounding box center [87, 435] width 21 height 21
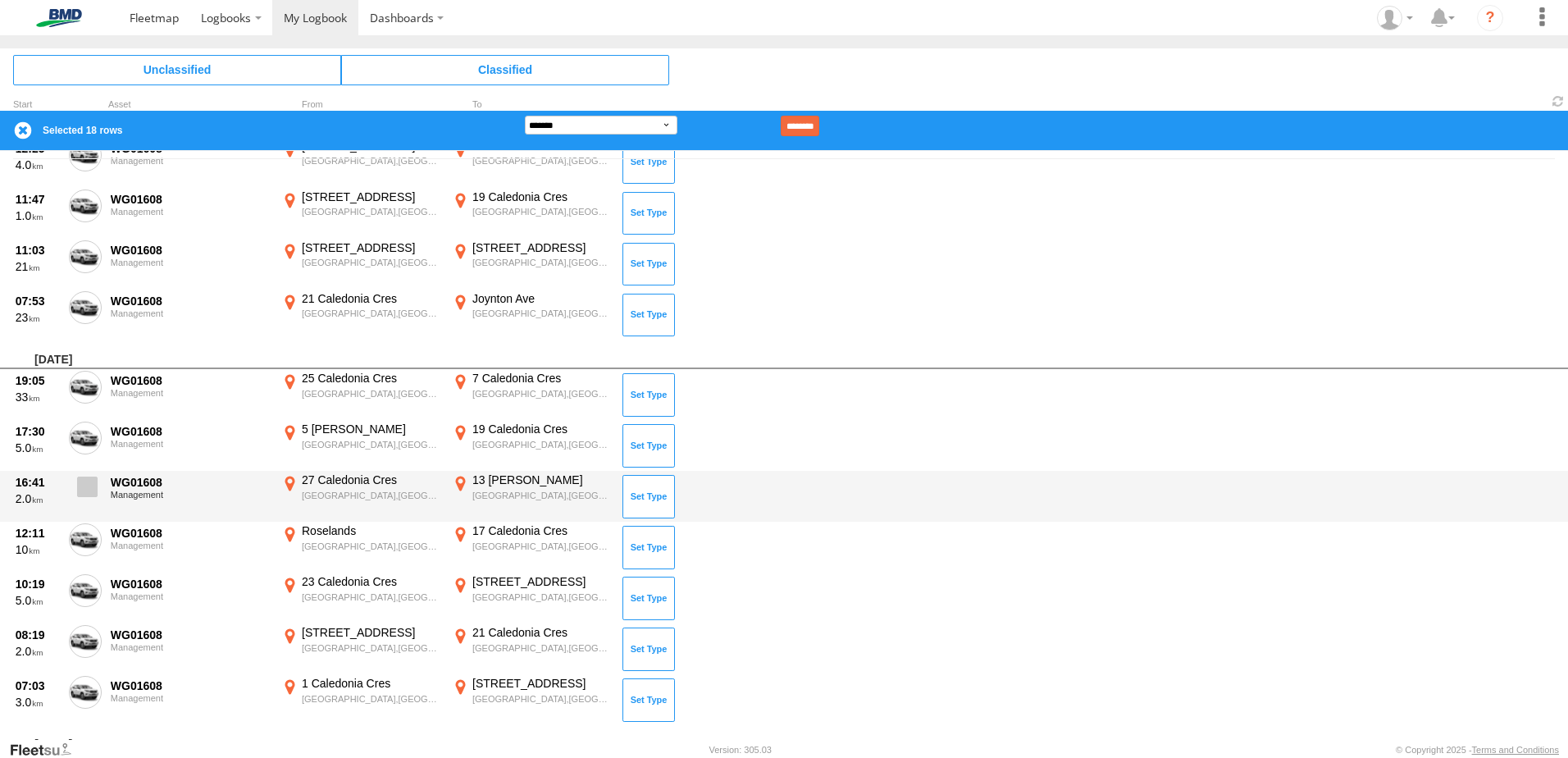
click at [88, 487] on span at bounding box center [87, 487] width 21 height 21
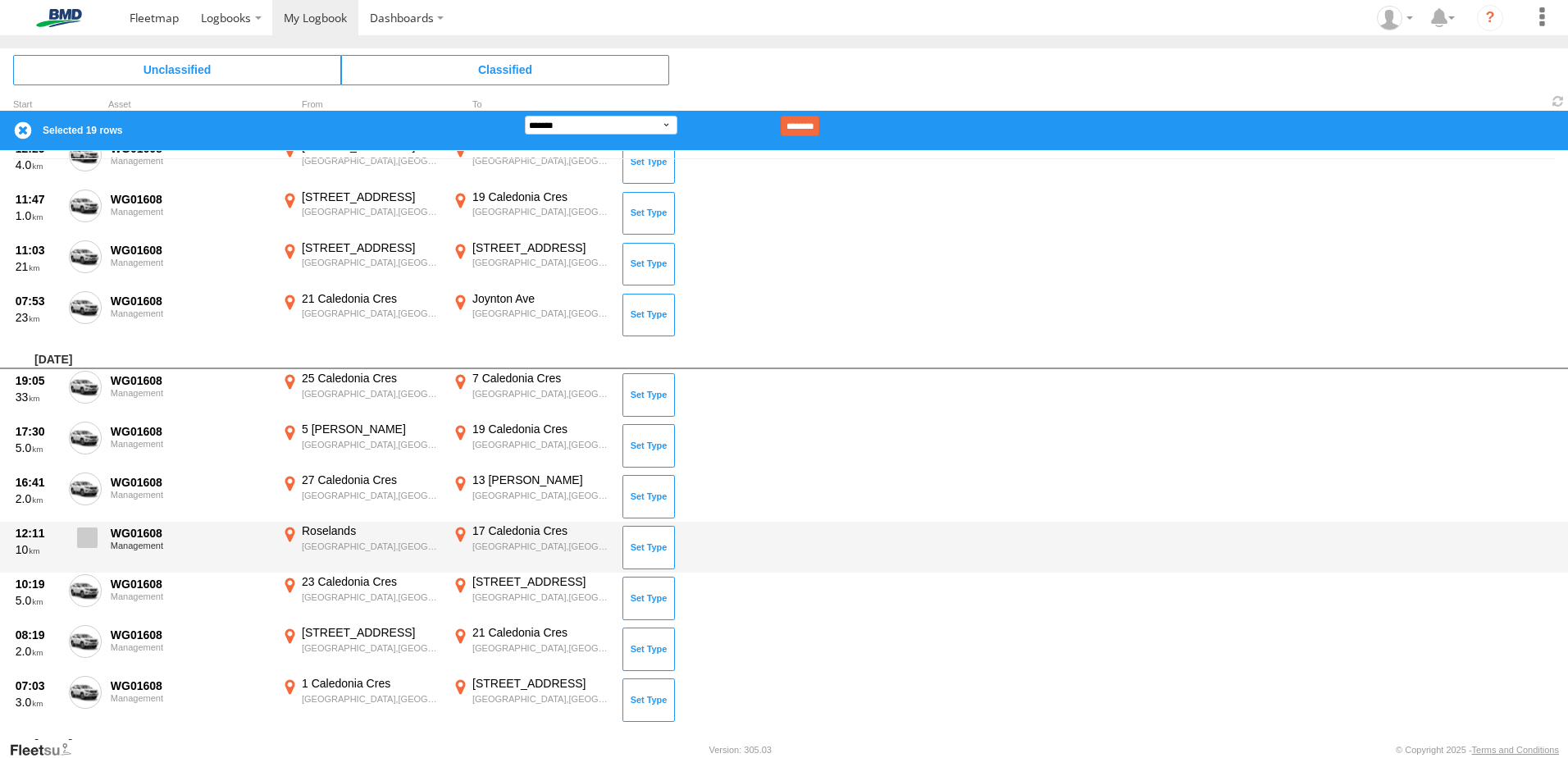
click at [87, 534] on span at bounding box center [87, 537] width 21 height 21
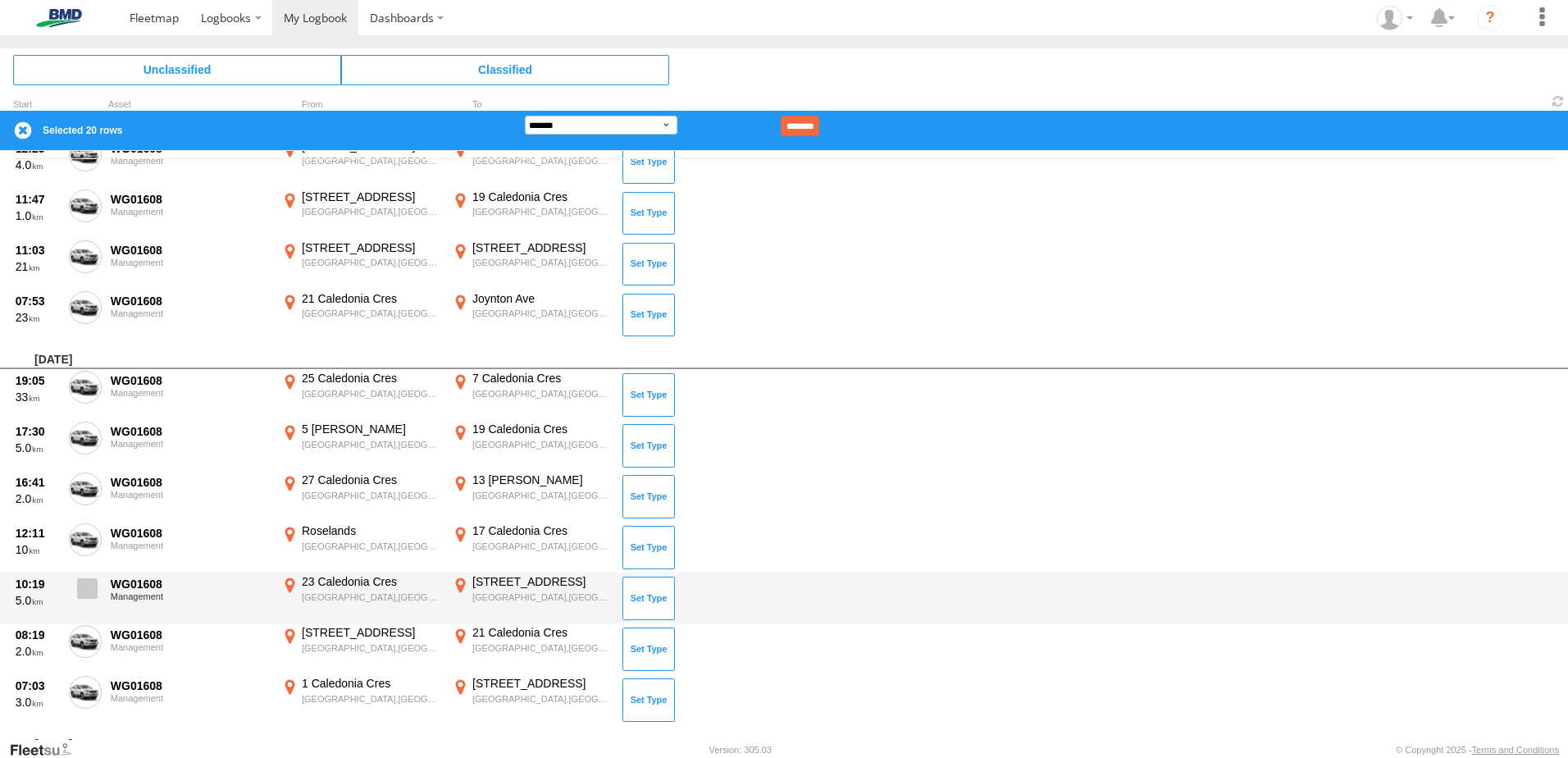
click at [83, 592] on span at bounding box center [87, 589] width 21 height 21
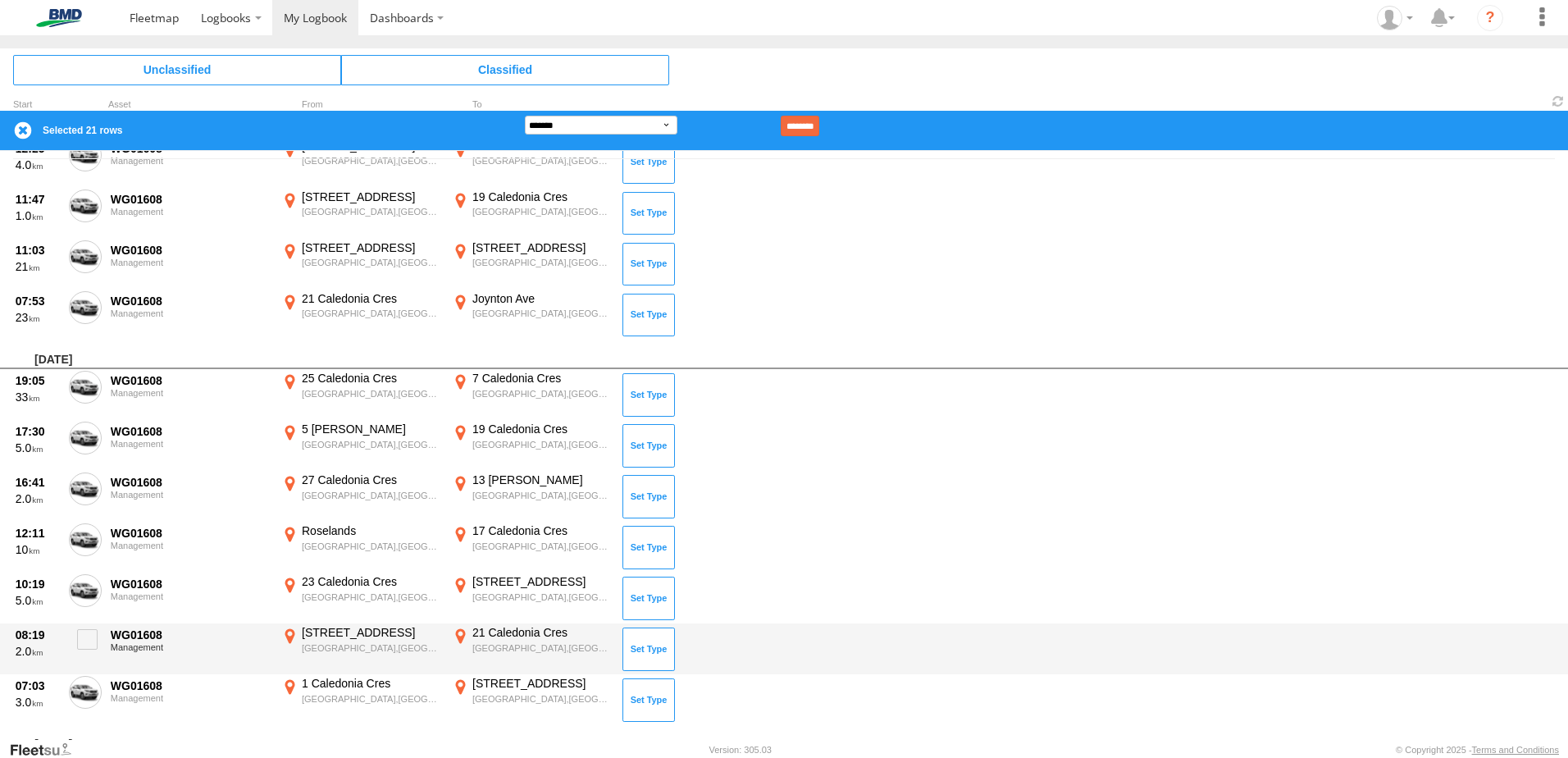
drag, startPoint x: 94, startPoint y: 653, endPoint x: 86, endPoint y: 666, distance: 15.3
click at [91, 658] on label at bounding box center [85, 644] width 32 height 38
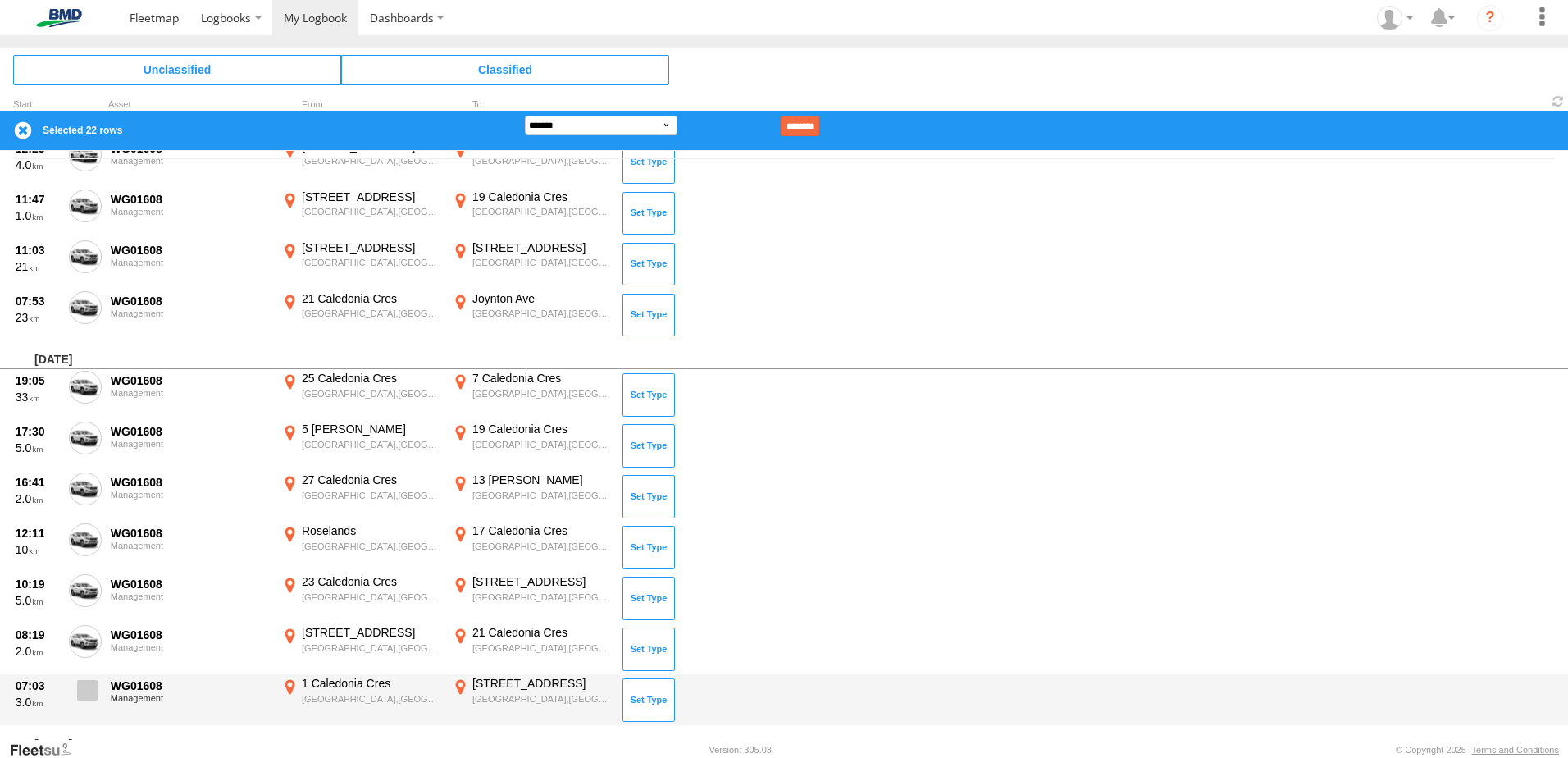
click at [82, 689] on span at bounding box center [87, 690] width 21 height 21
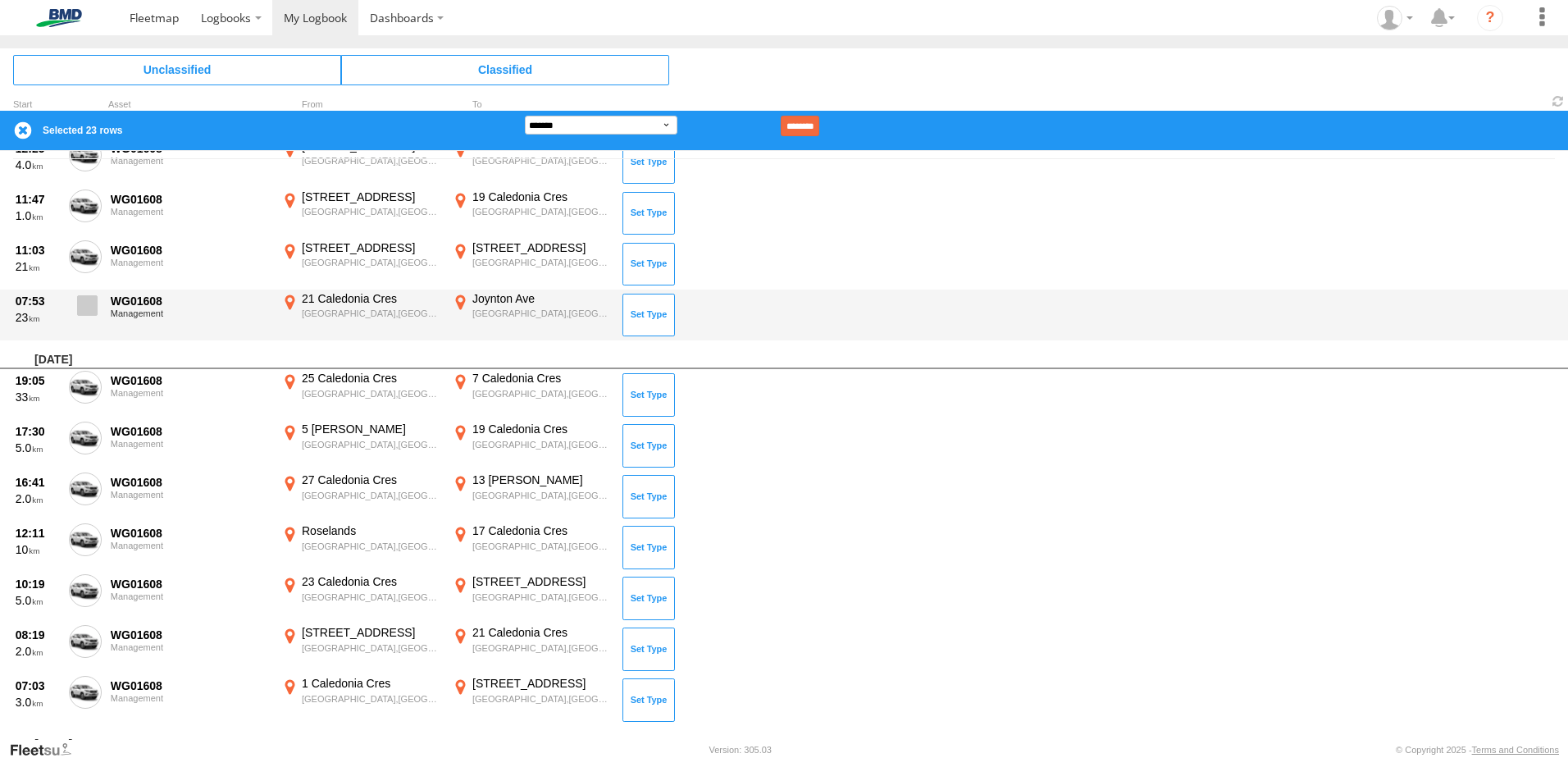
click at [92, 312] on span at bounding box center [87, 306] width 21 height 21
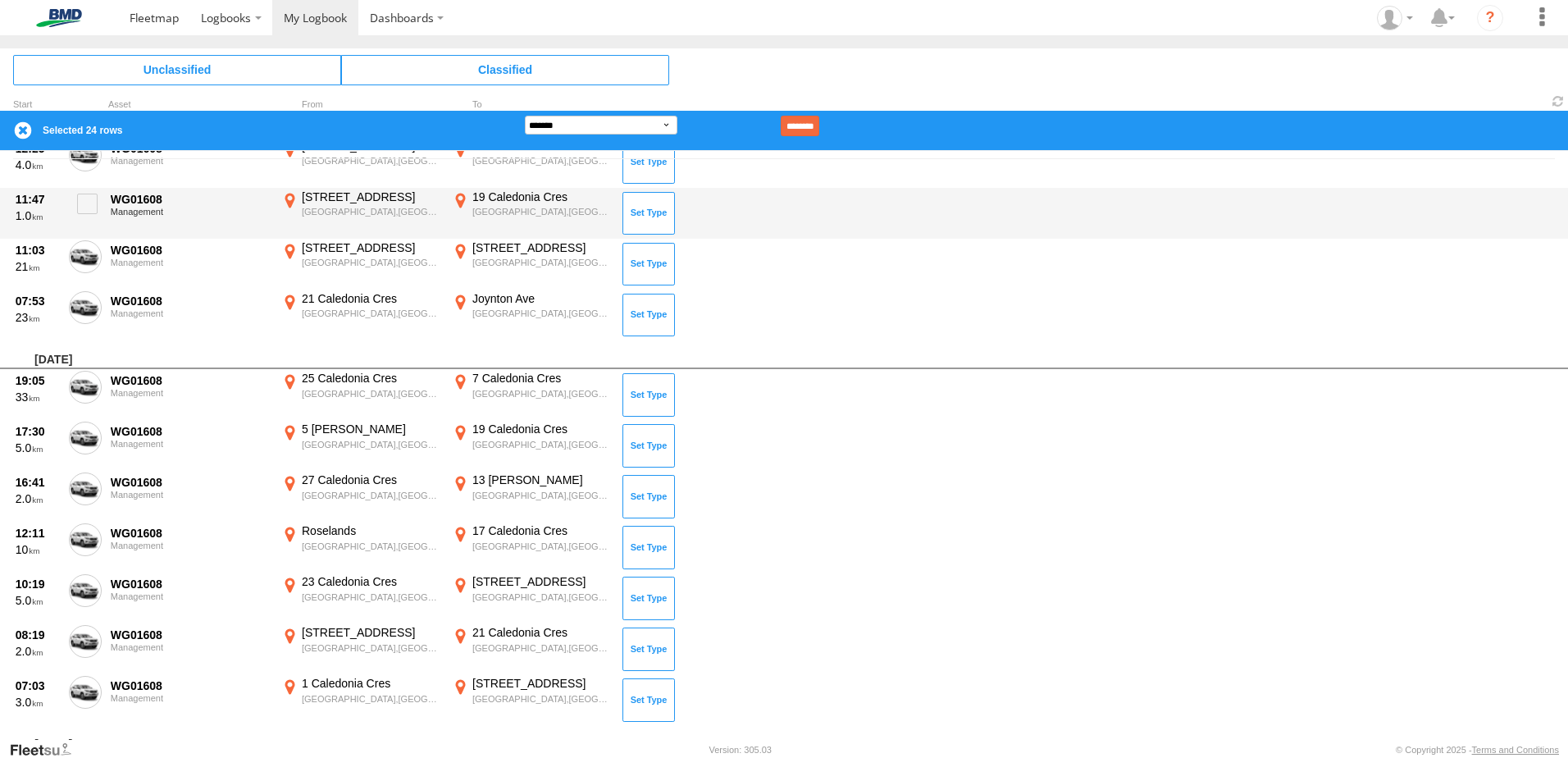
click at [91, 233] on div "11:47 1.0 WG01608 Management 866 Forest Rd Peakhurst,NSW -33.96389 151.05672 19…" at bounding box center [784, 213] width 1568 height 50
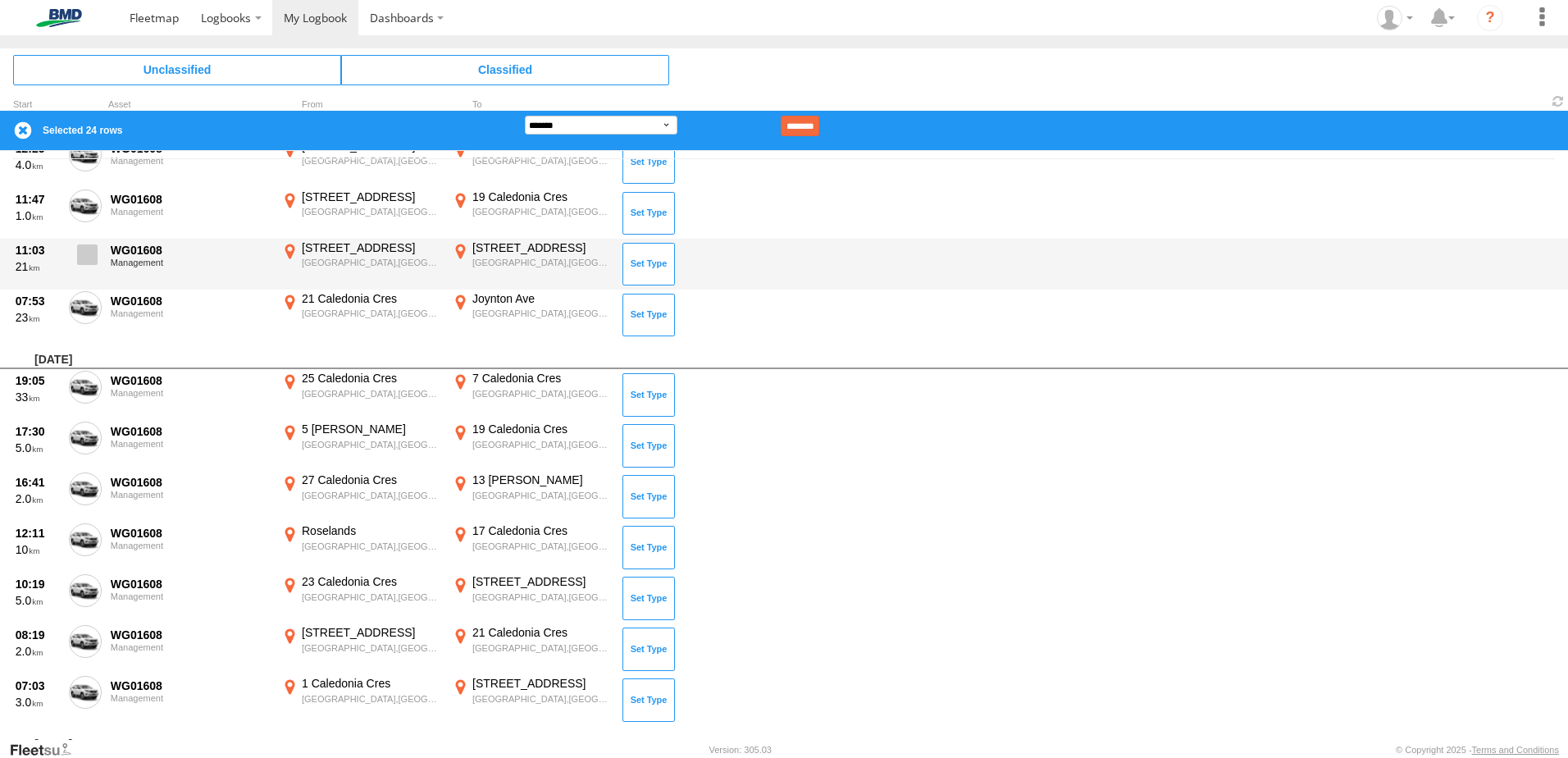
click at [87, 260] on span at bounding box center [87, 254] width 21 height 21
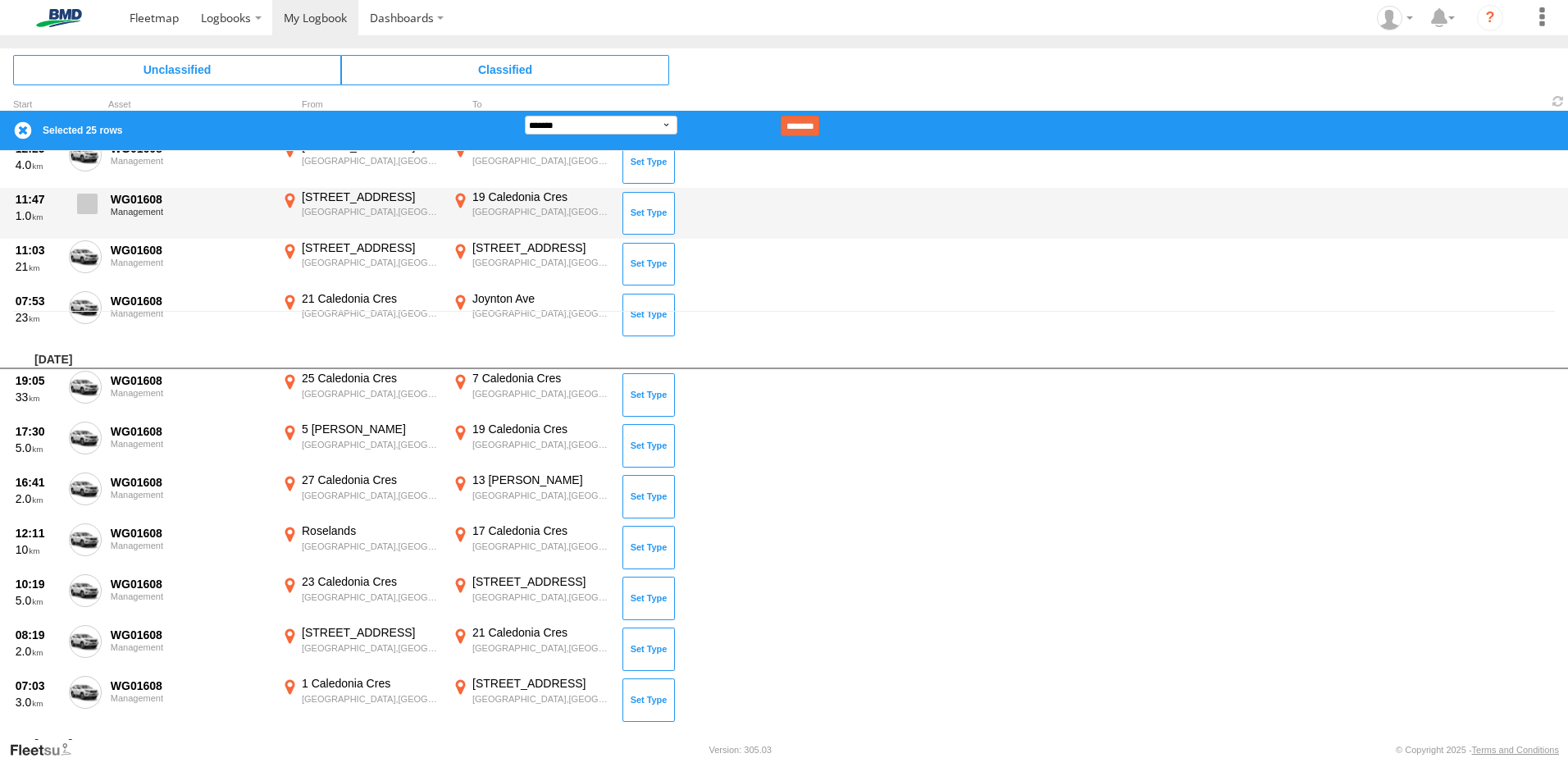
click at [86, 215] on label at bounding box center [85, 208] width 32 height 38
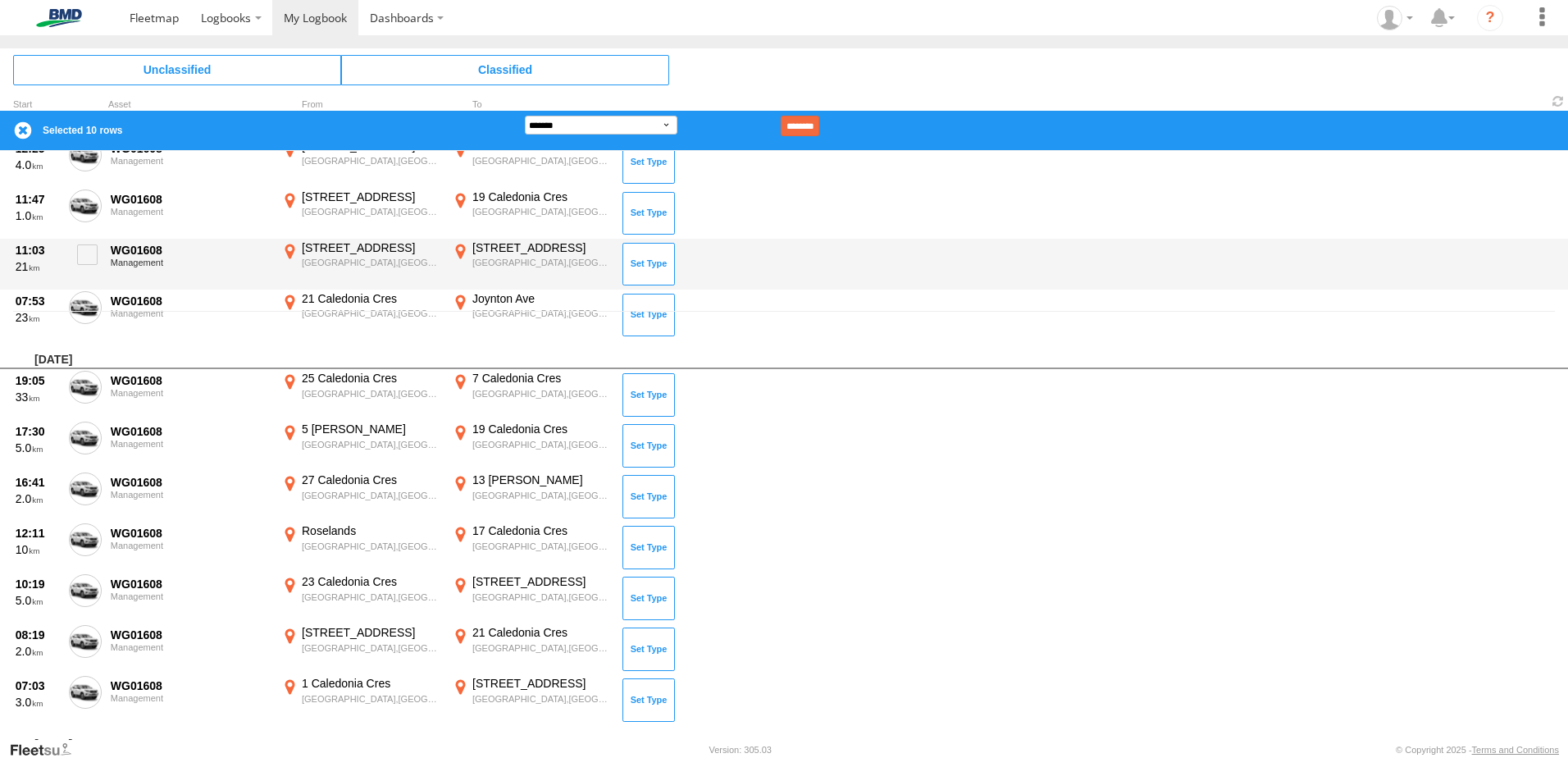
scroll to position [100, 0]
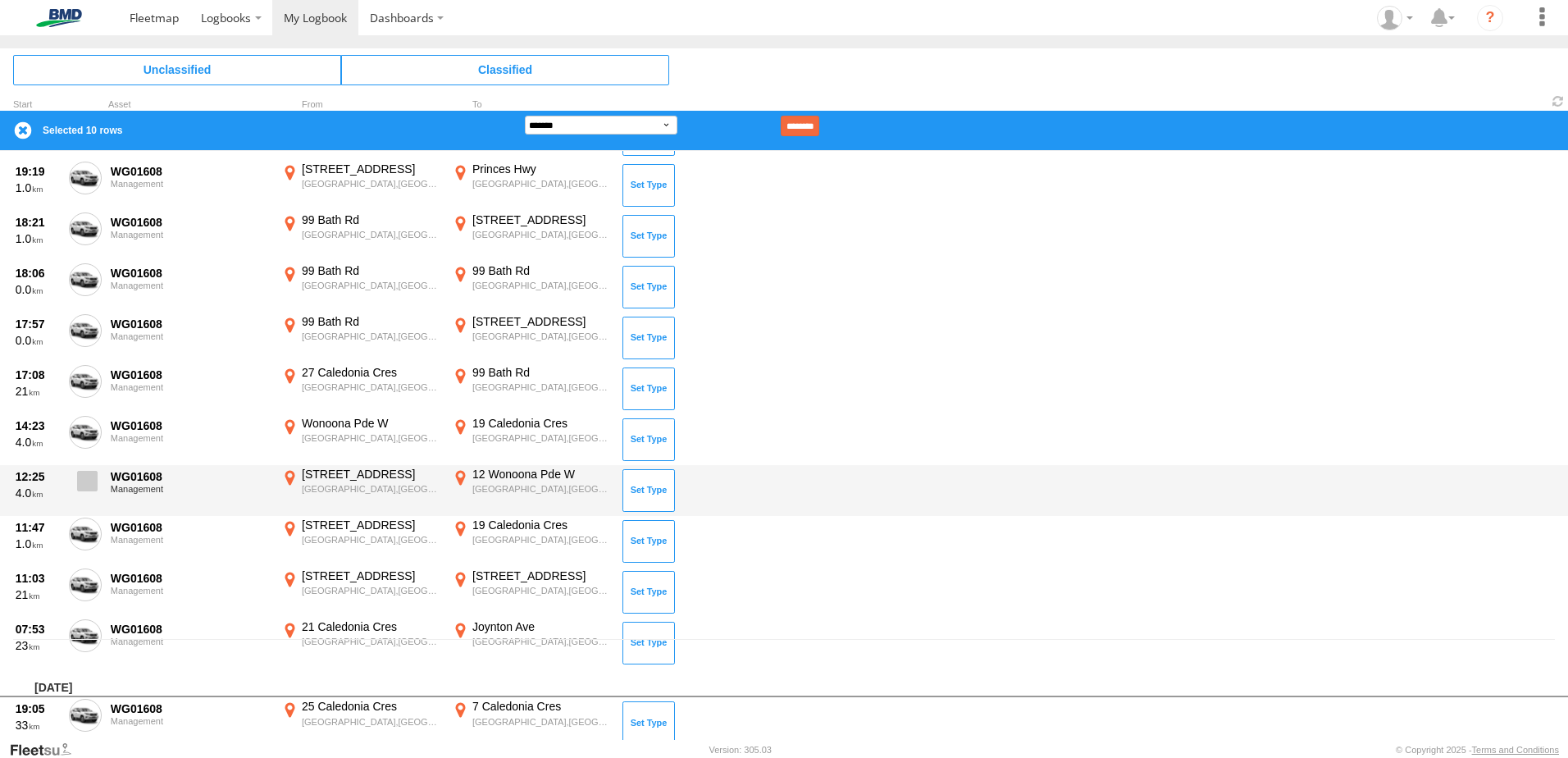
click at [93, 480] on span at bounding box center [87, 480] width 21 height 21
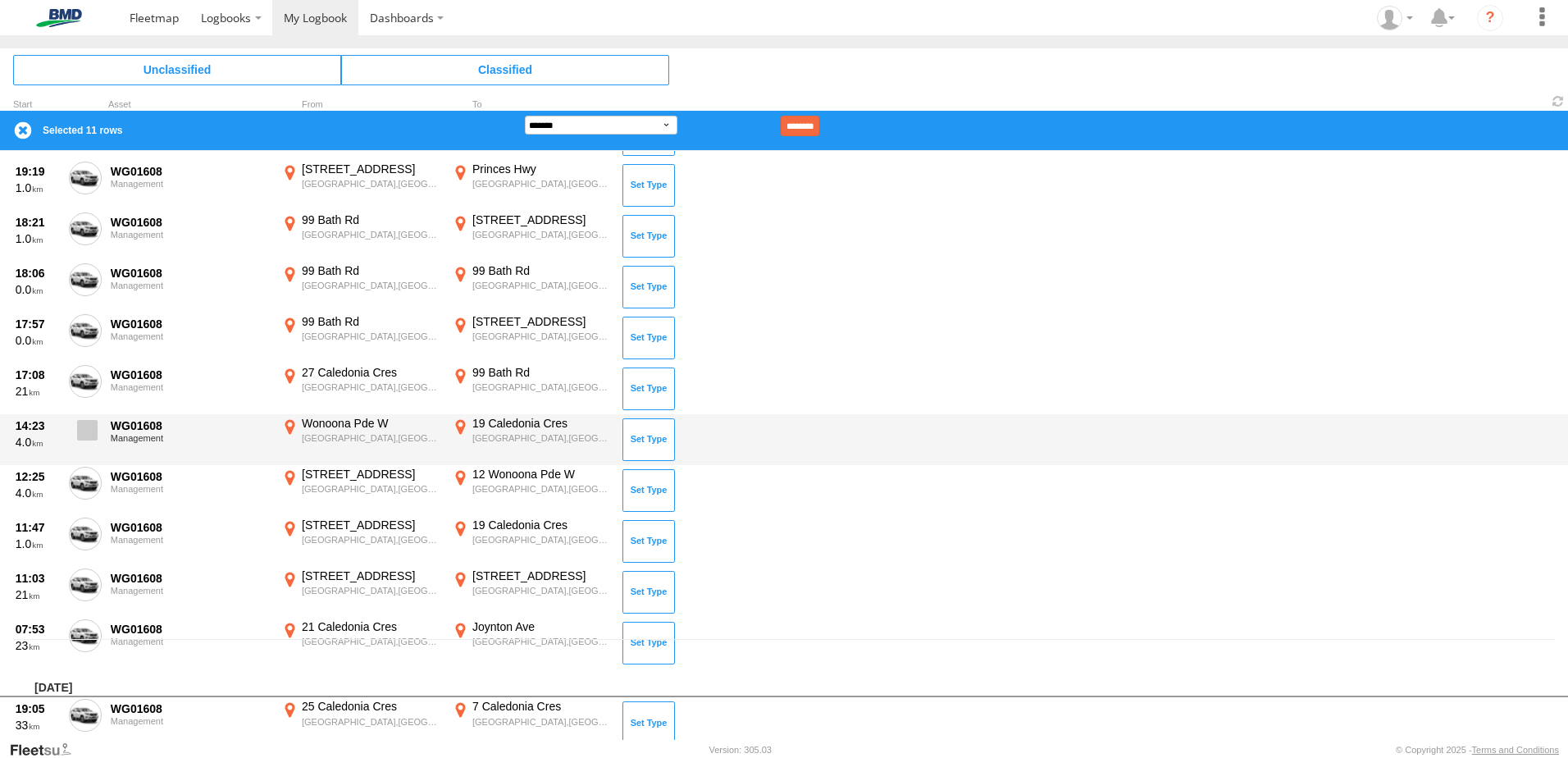
click at [86, 425] on span at bounding box center [87, 430] width 21 height 21
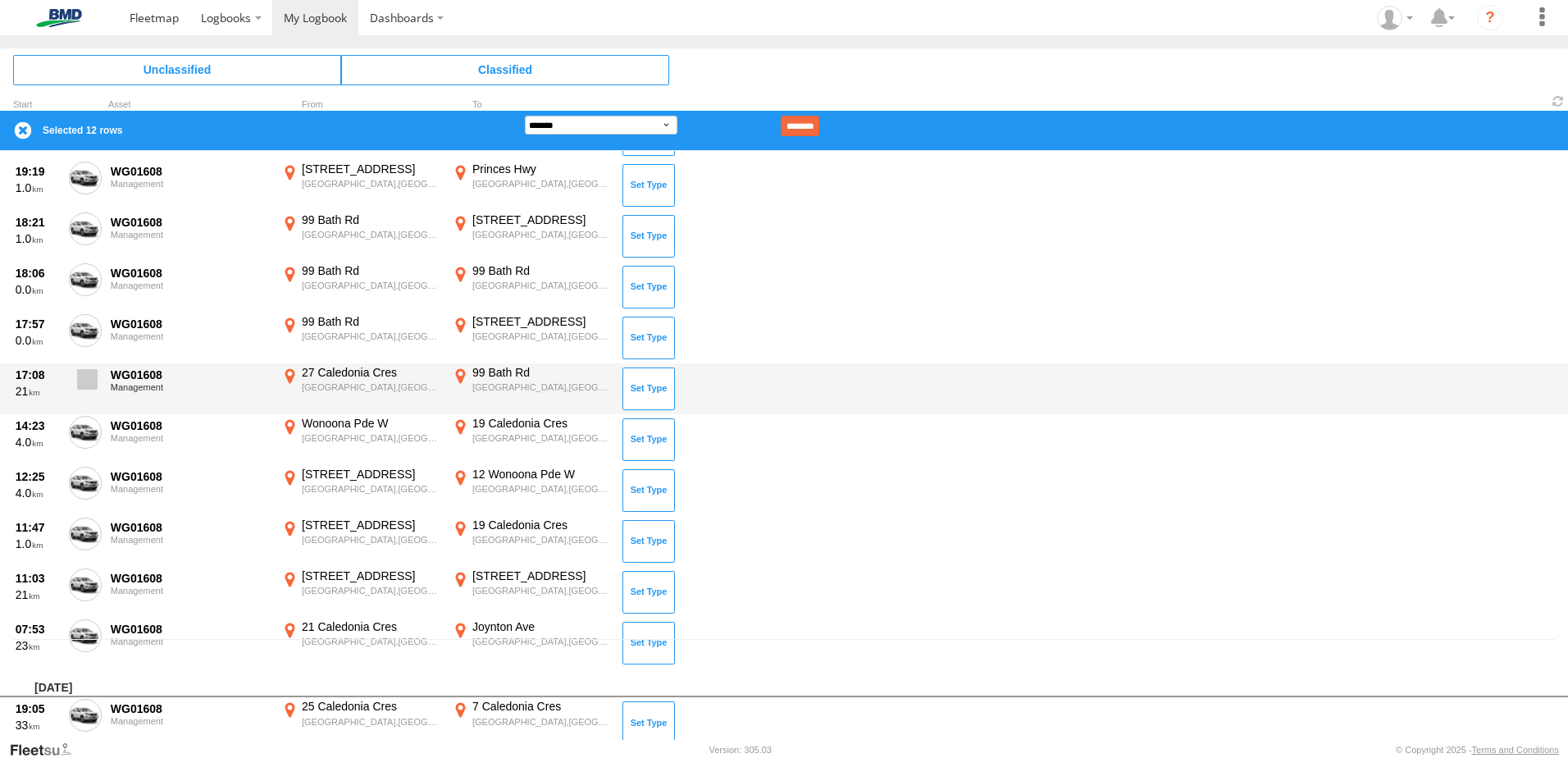
click at [87, 366] on label at bounding box center [85, 384] width 32 height 38
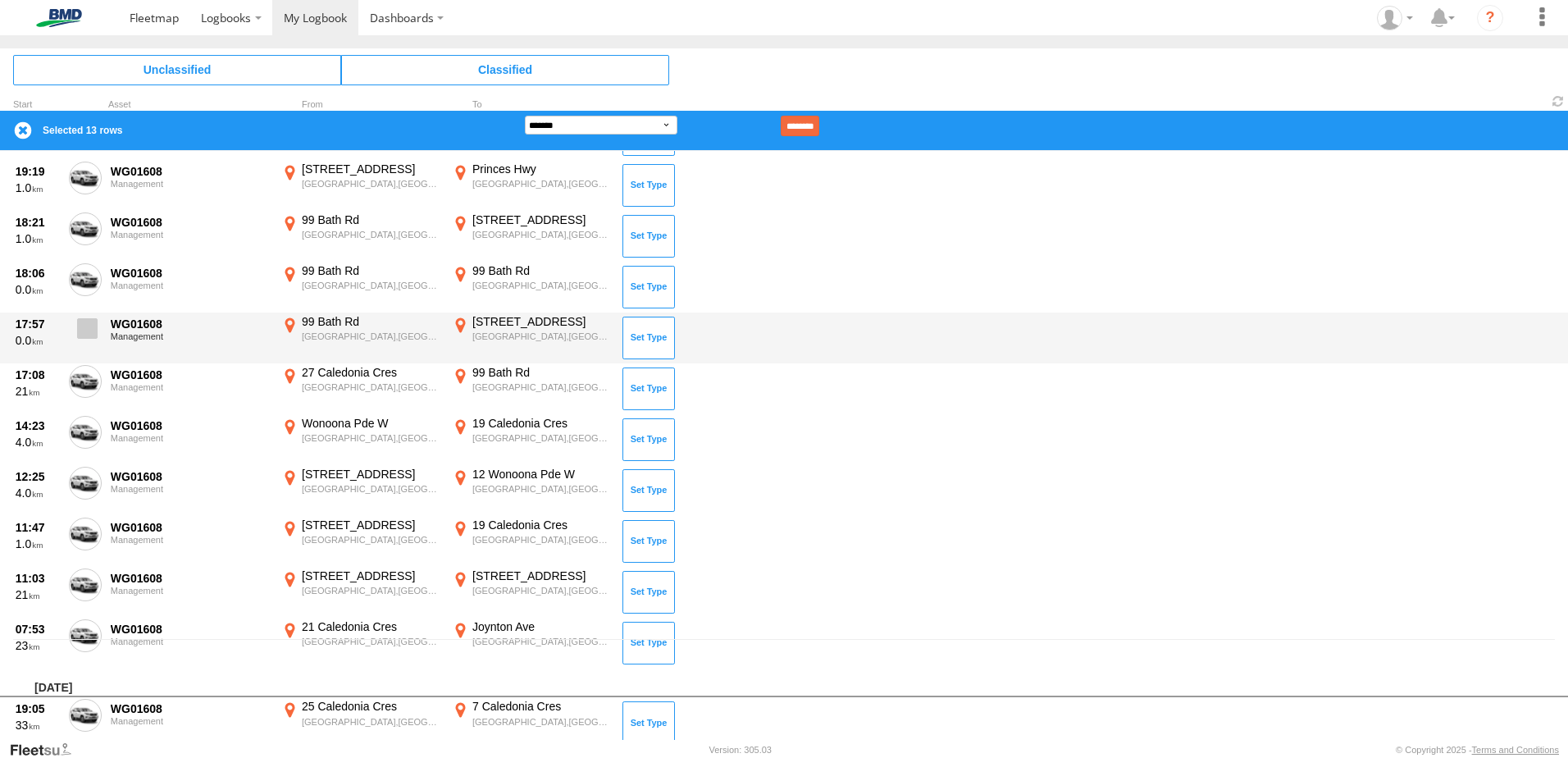
click at [93, 338] on span at bounding box center [87, 328] width 21 height 21
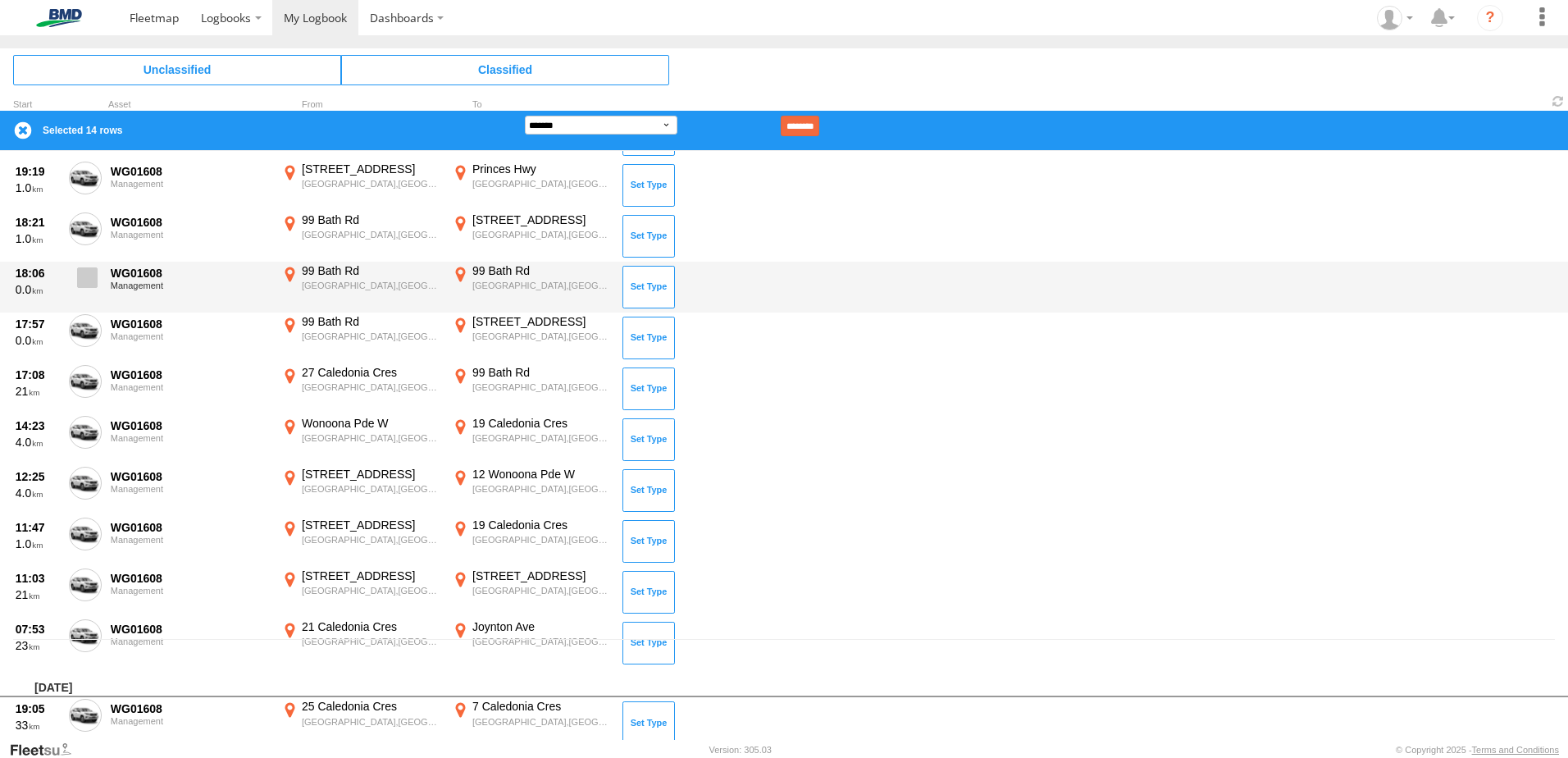
click at [95, 287] on span at bounding box center [87, 278] width 21 height 21
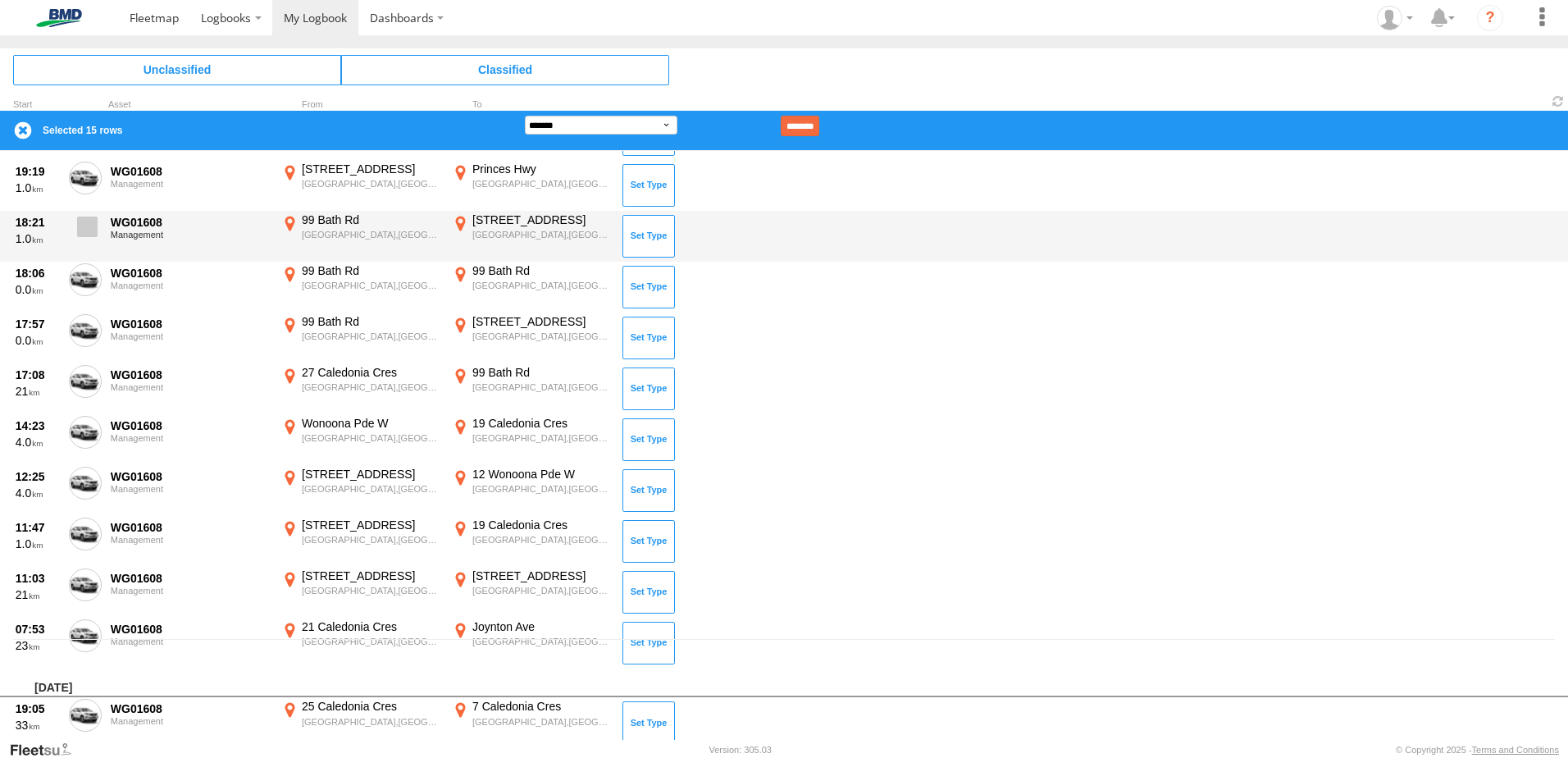
click at [78, 239] on label at bounding box center [85, 232] width 32 height 38
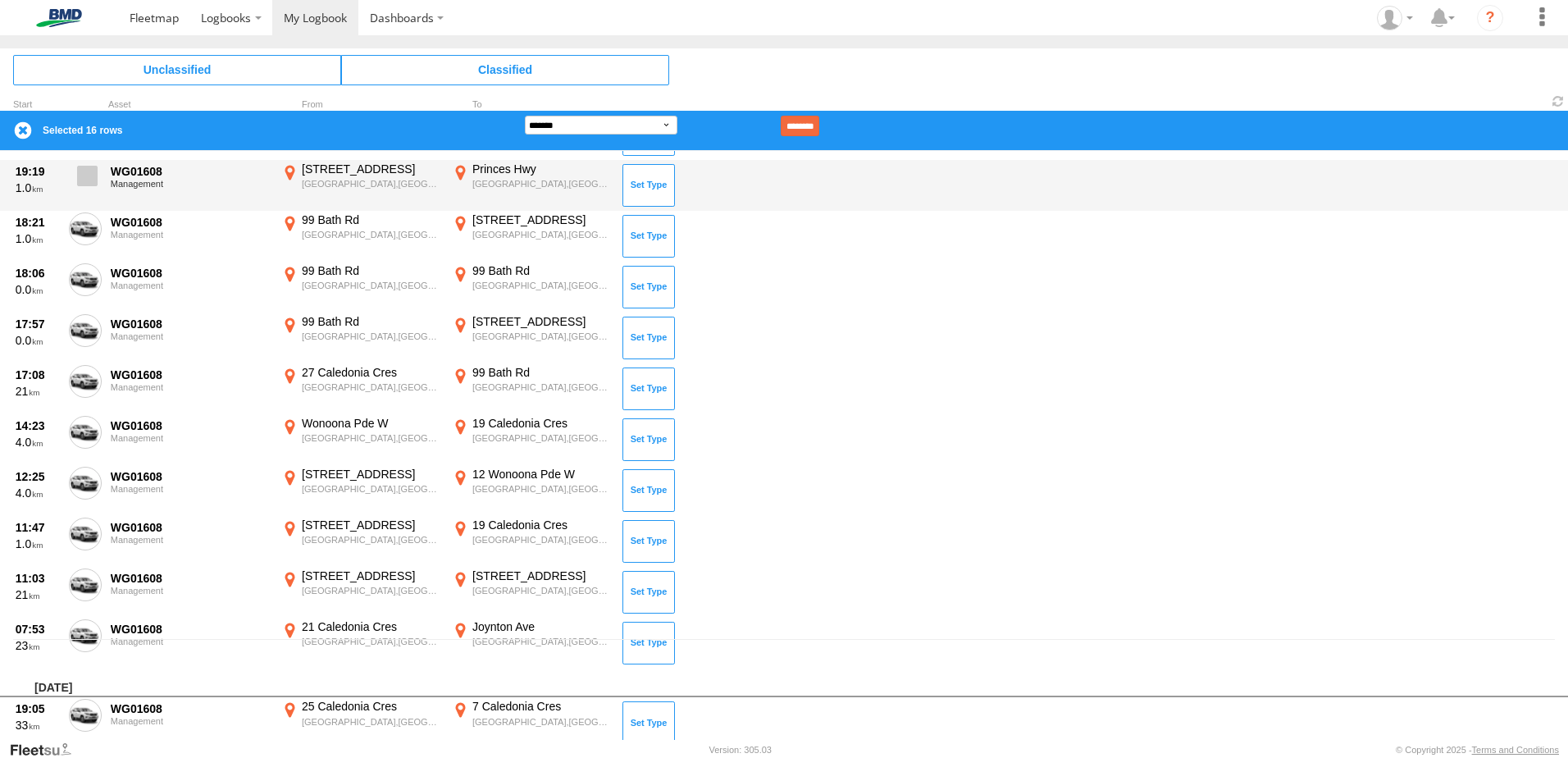
click at [90, 177] on span at bounding box center [87, 176] width 21 height 21
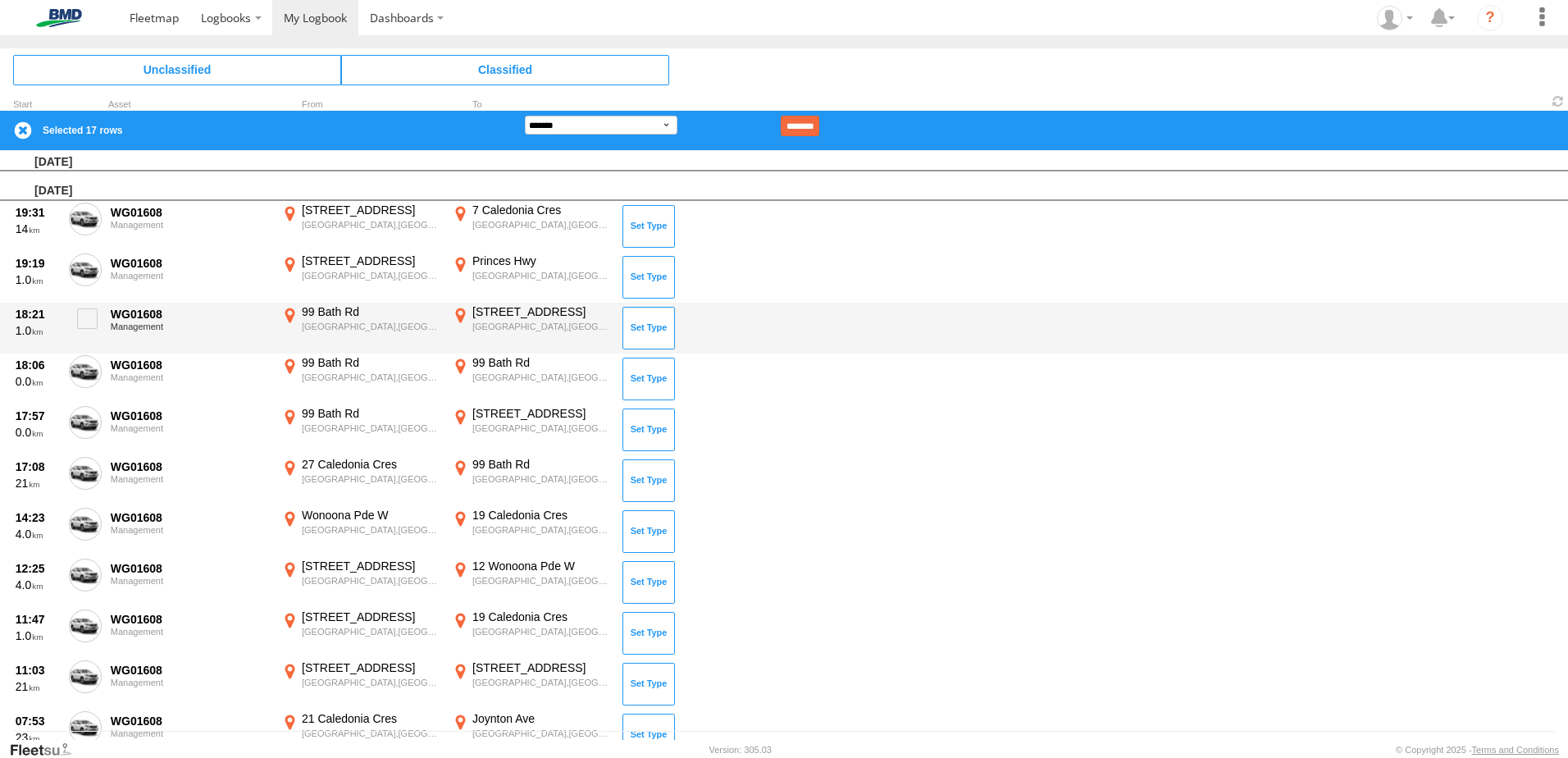
scroll to position [0, 0]
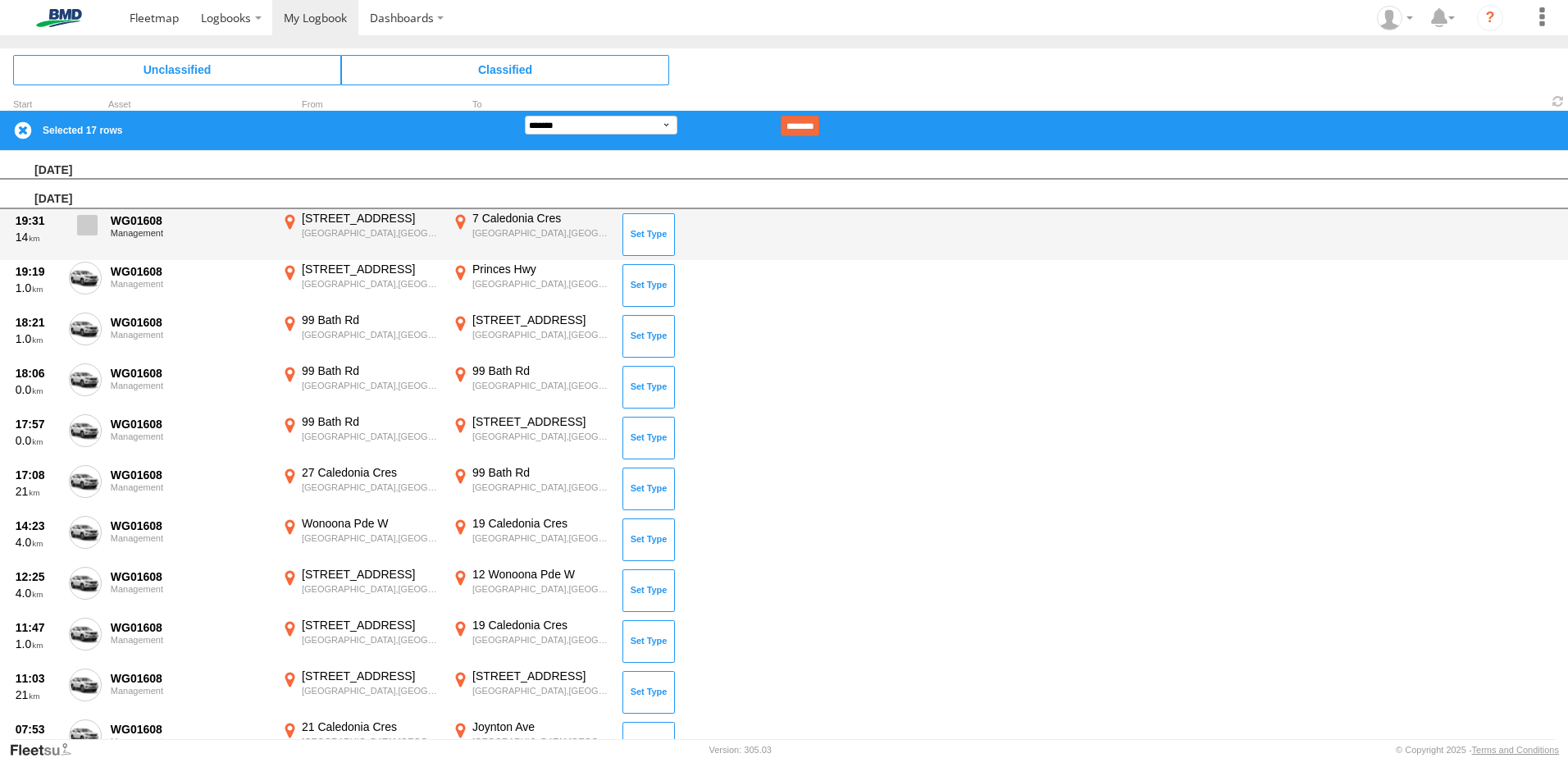
click at [96, 233] on span at bounding box center [87, 224] width 21 height 21
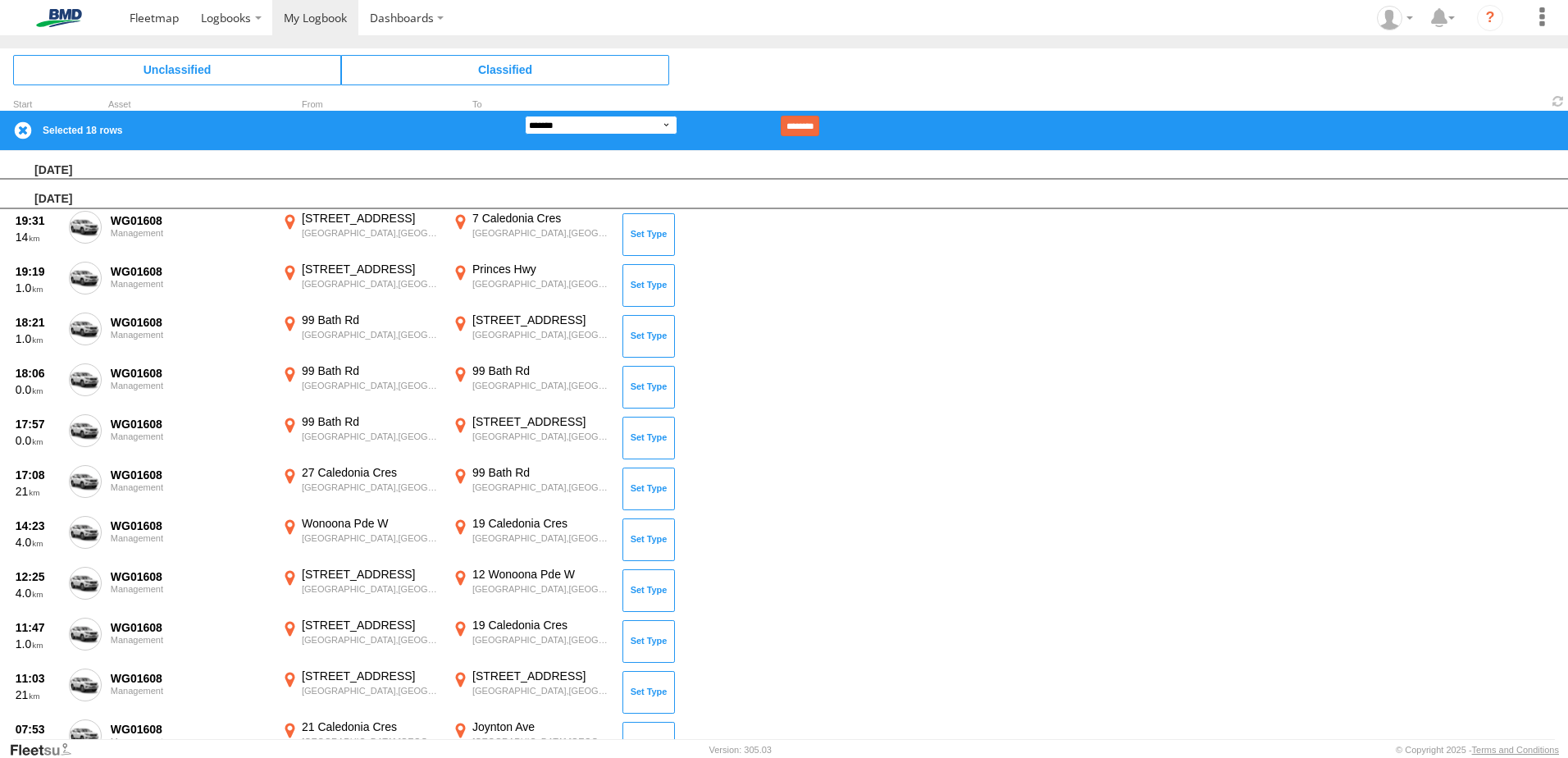
click at [666, 127] on select "**********" at bounding box center [600, 124] width 152 height 19
select select "**"
click at [524, 115] on select "**********" at bounding box center [600, 124] width 152 height 19
click at [819, 123] on input "********" at bounding box center [799, 125] width 39 height 21
